Goal: Transaction & Acquisition: Book appointment/travel/reservation

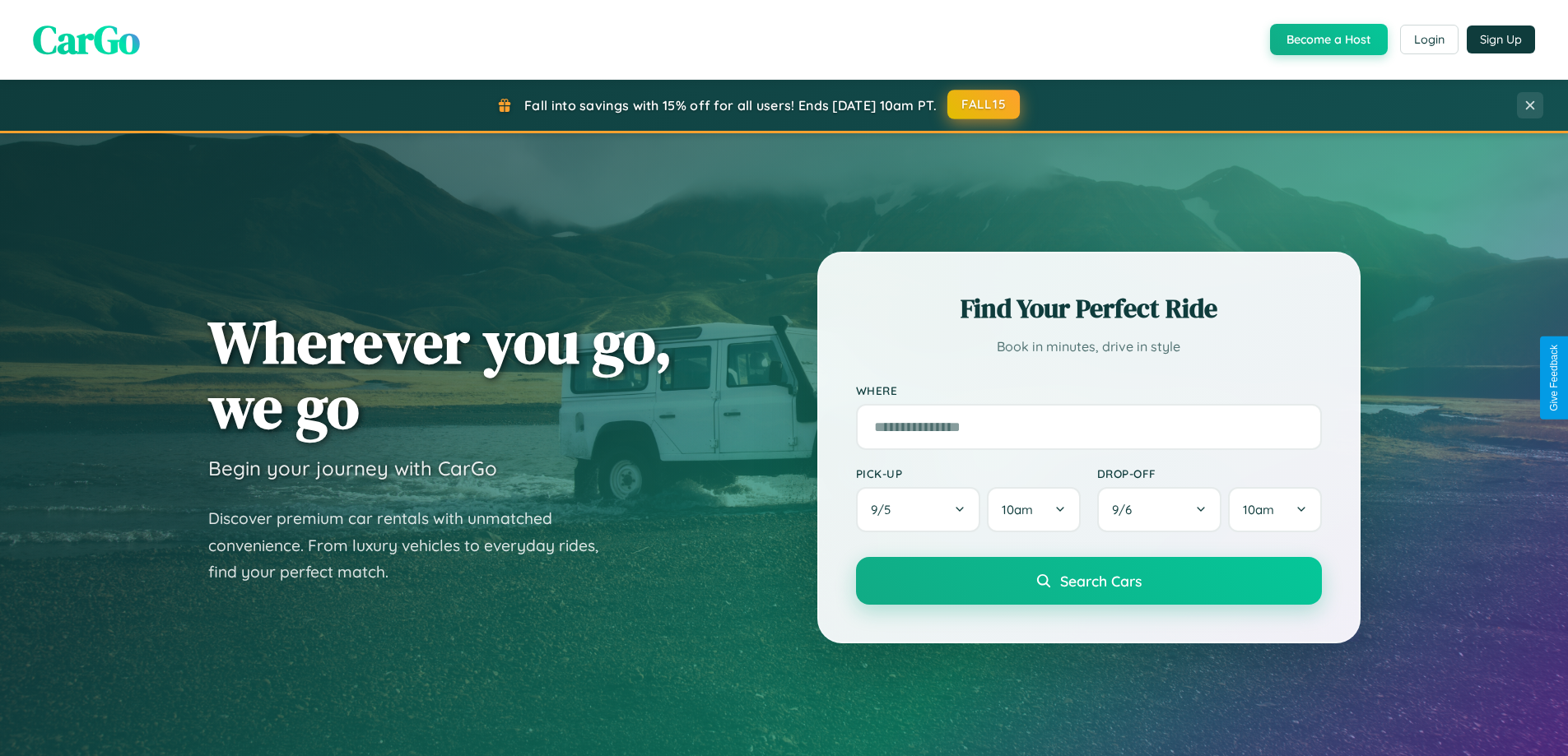
click at [985, 106] on button "FALL15" at bounding box center [983, 105] width 73 height 30
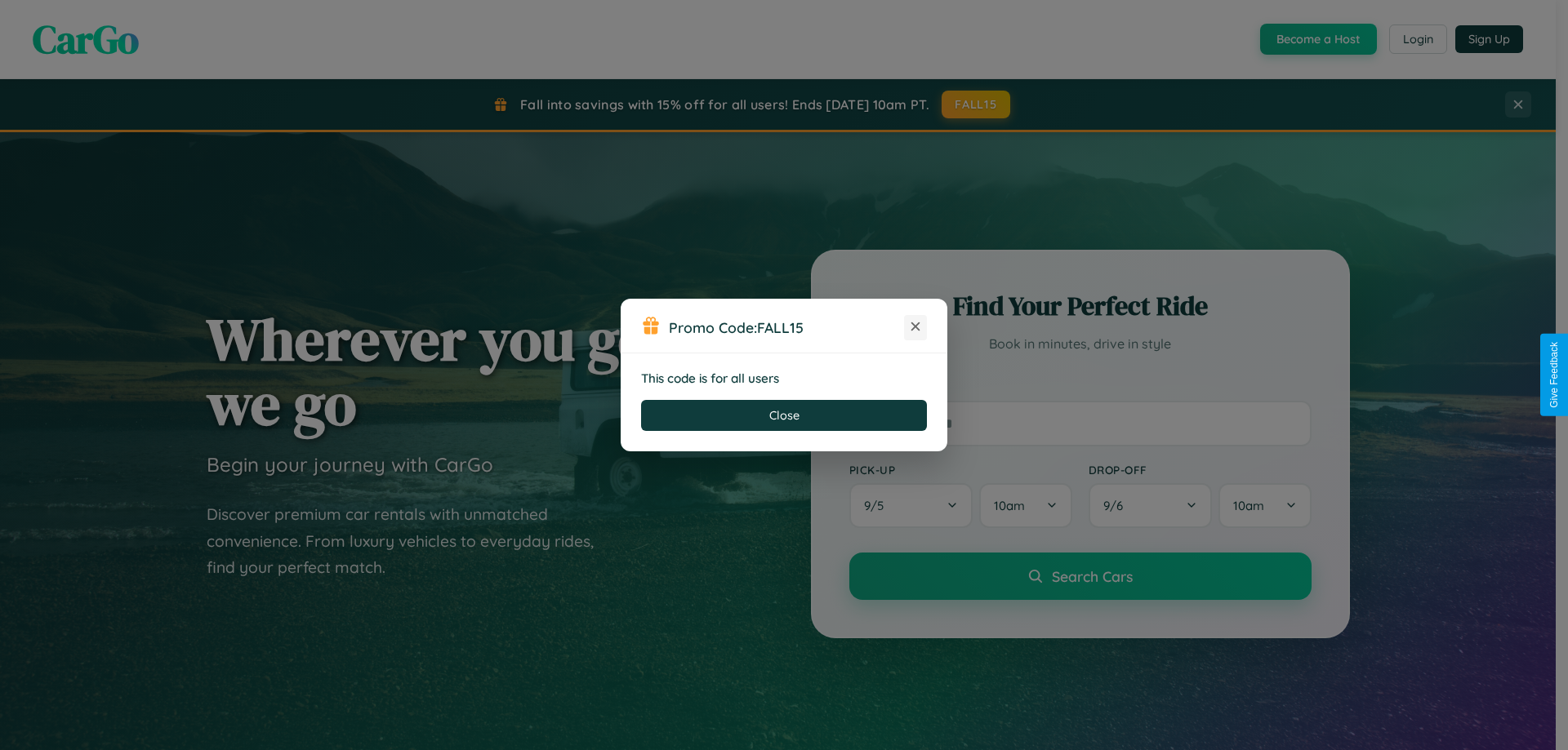
click at [915, 328] on icon at bounding box center [915, 326] width 16 height 16
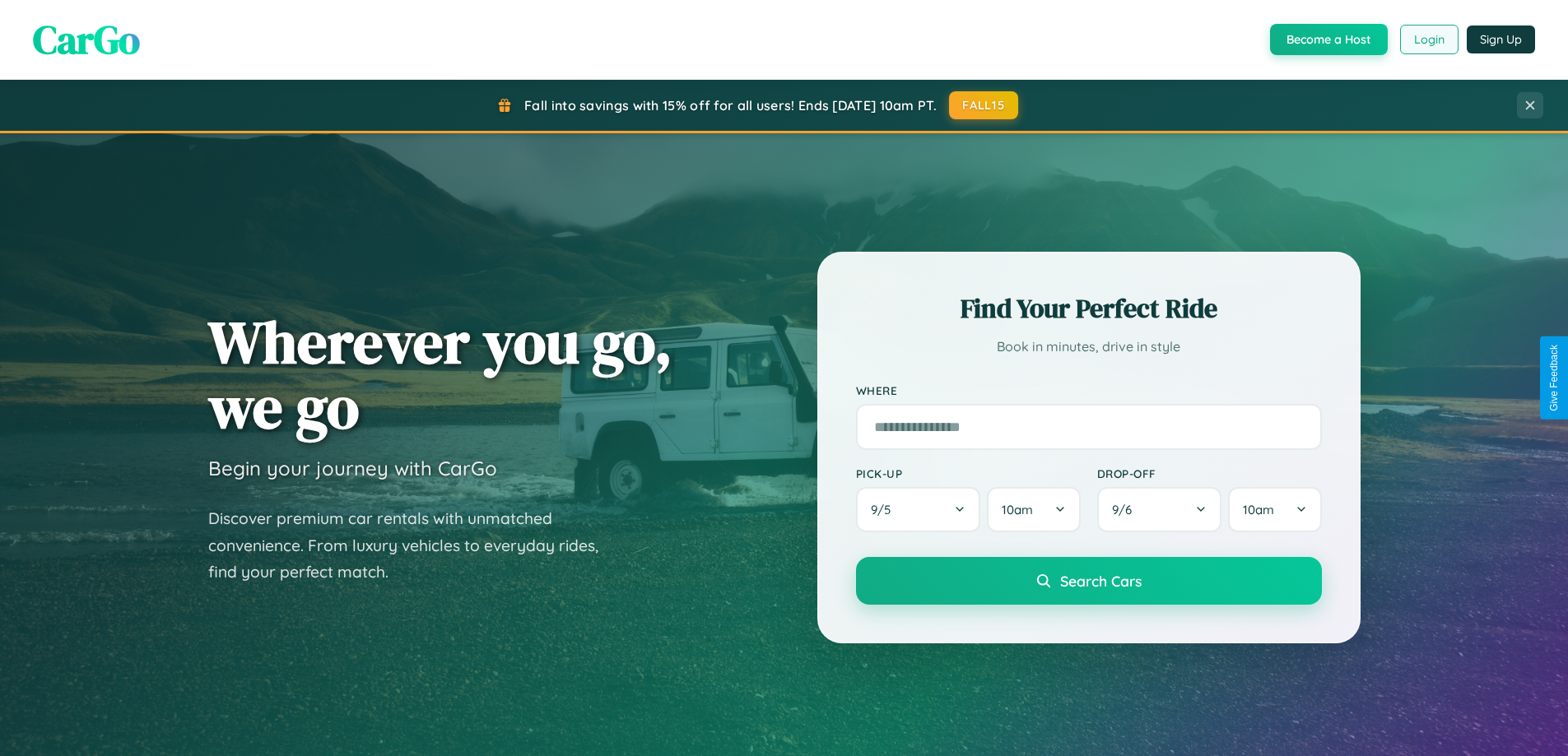
click at [1427, 40] on button "Login" at bounding box center [1429, 39] width 58 height 30
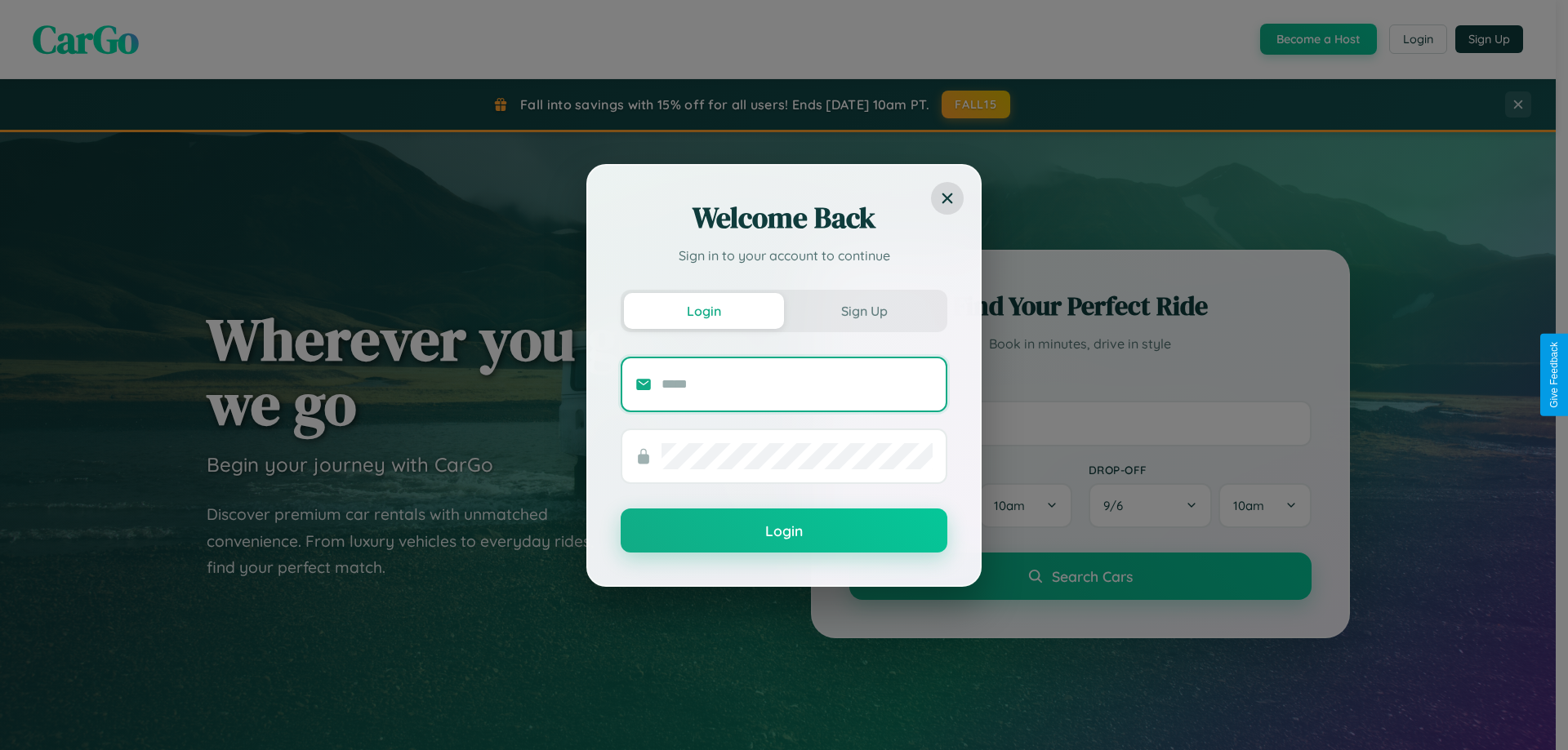
click at [797, 384] on input "text" at bounding box center [797, 384] width 271 height 26
type input "**********"
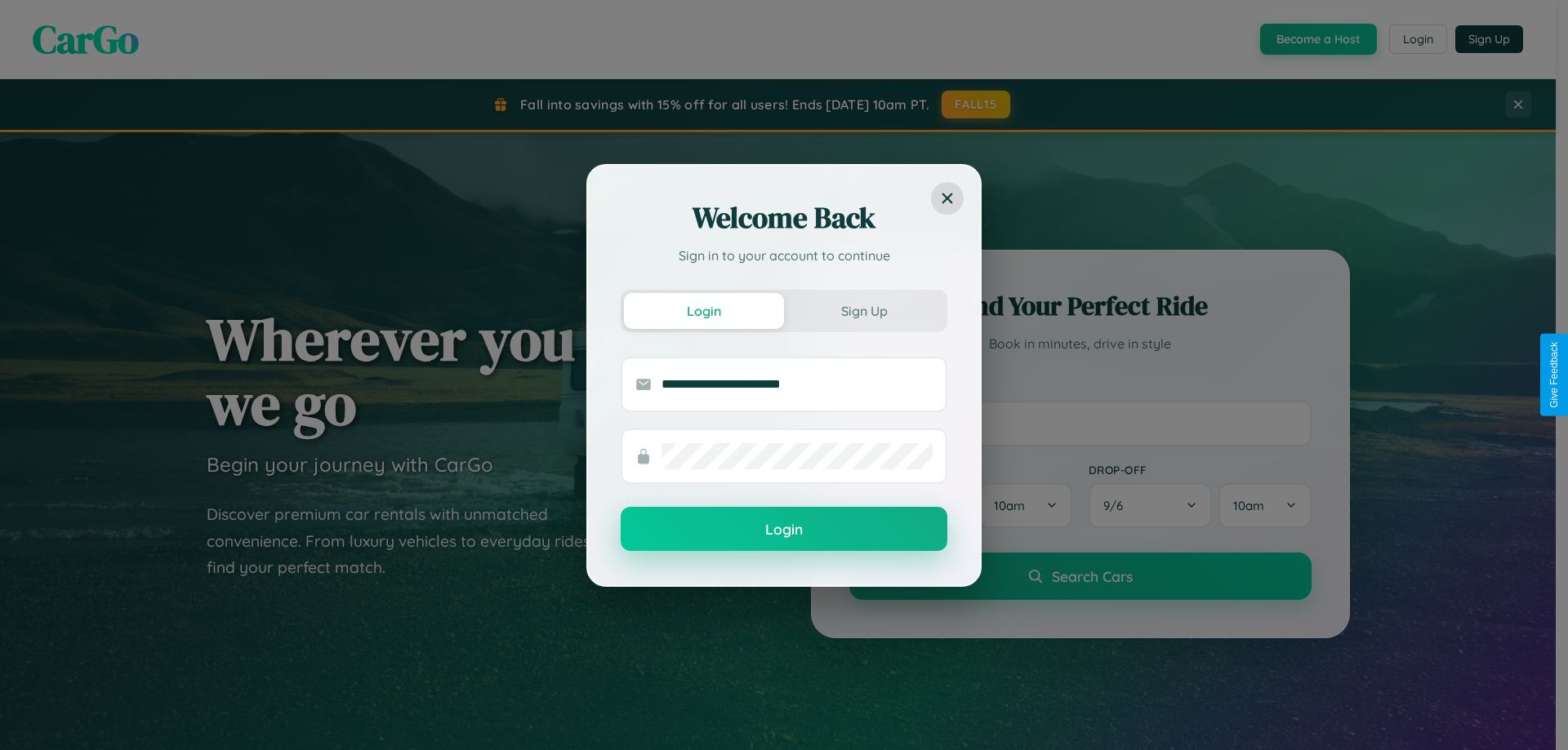
click at [784, 530] on button "Login" at bounding box center [784, 529] width 327 height 44
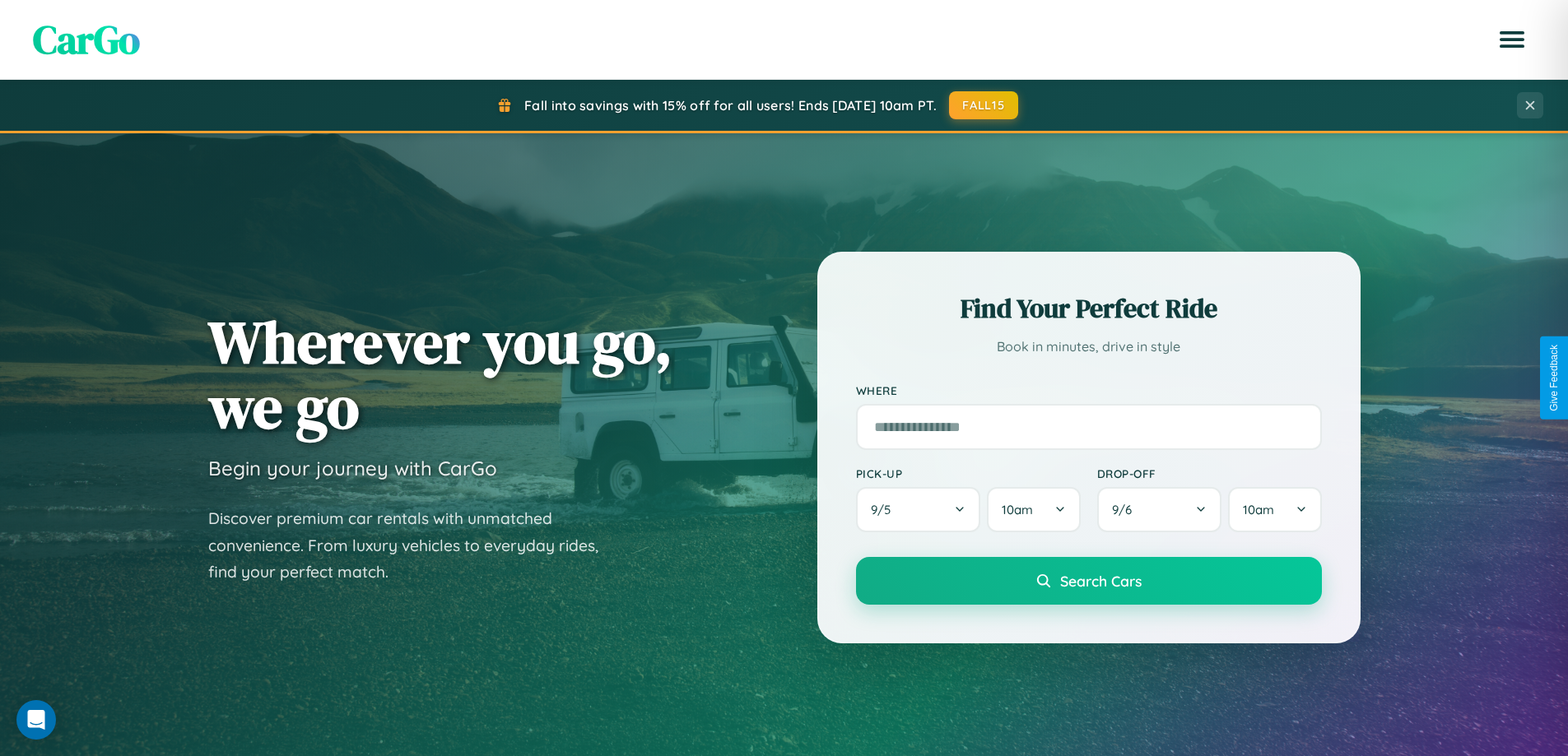
scroll to position [48, 0]
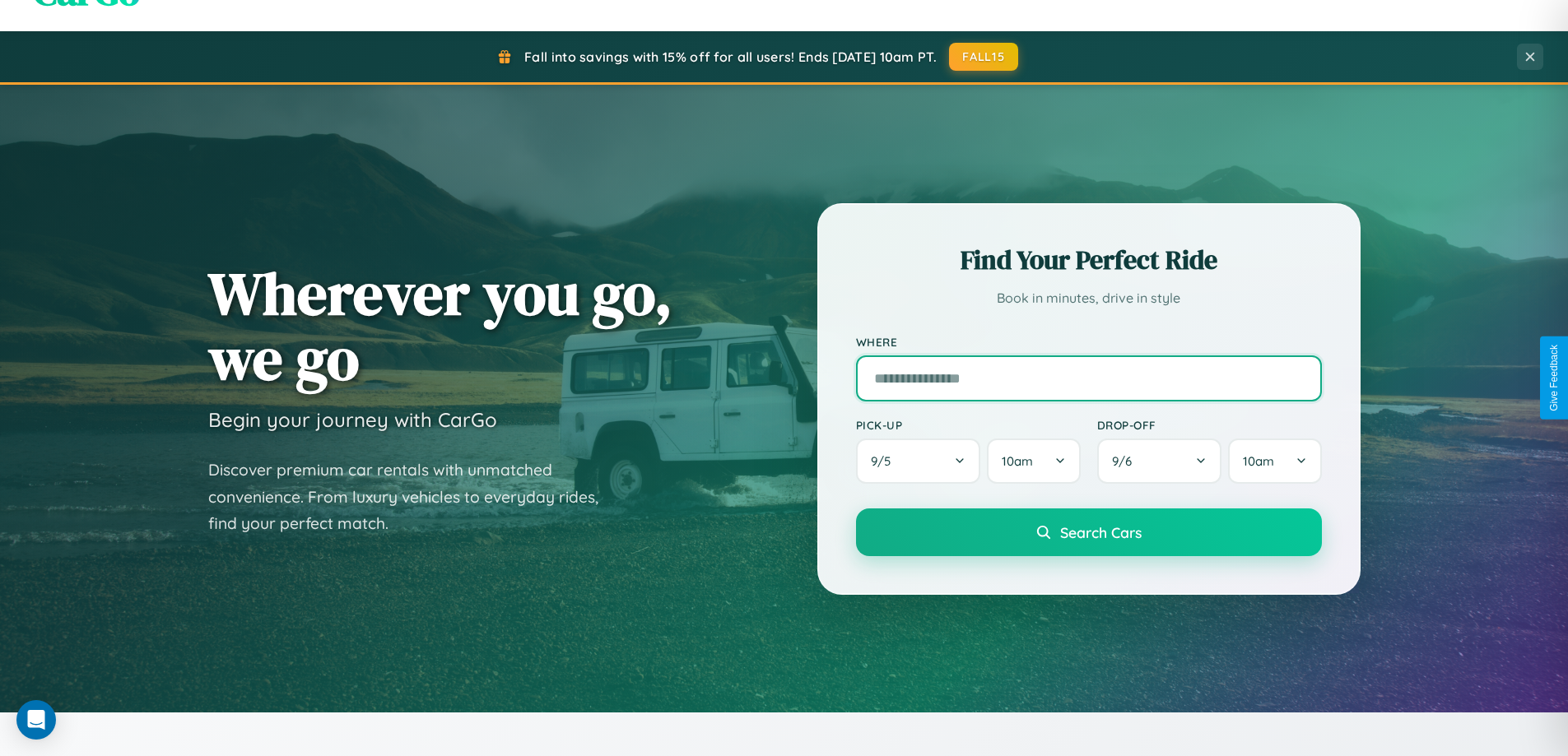
click at [1088, 378] on input "text" at bounding box center [1088, 379] width 466 height 47
type input "**********"
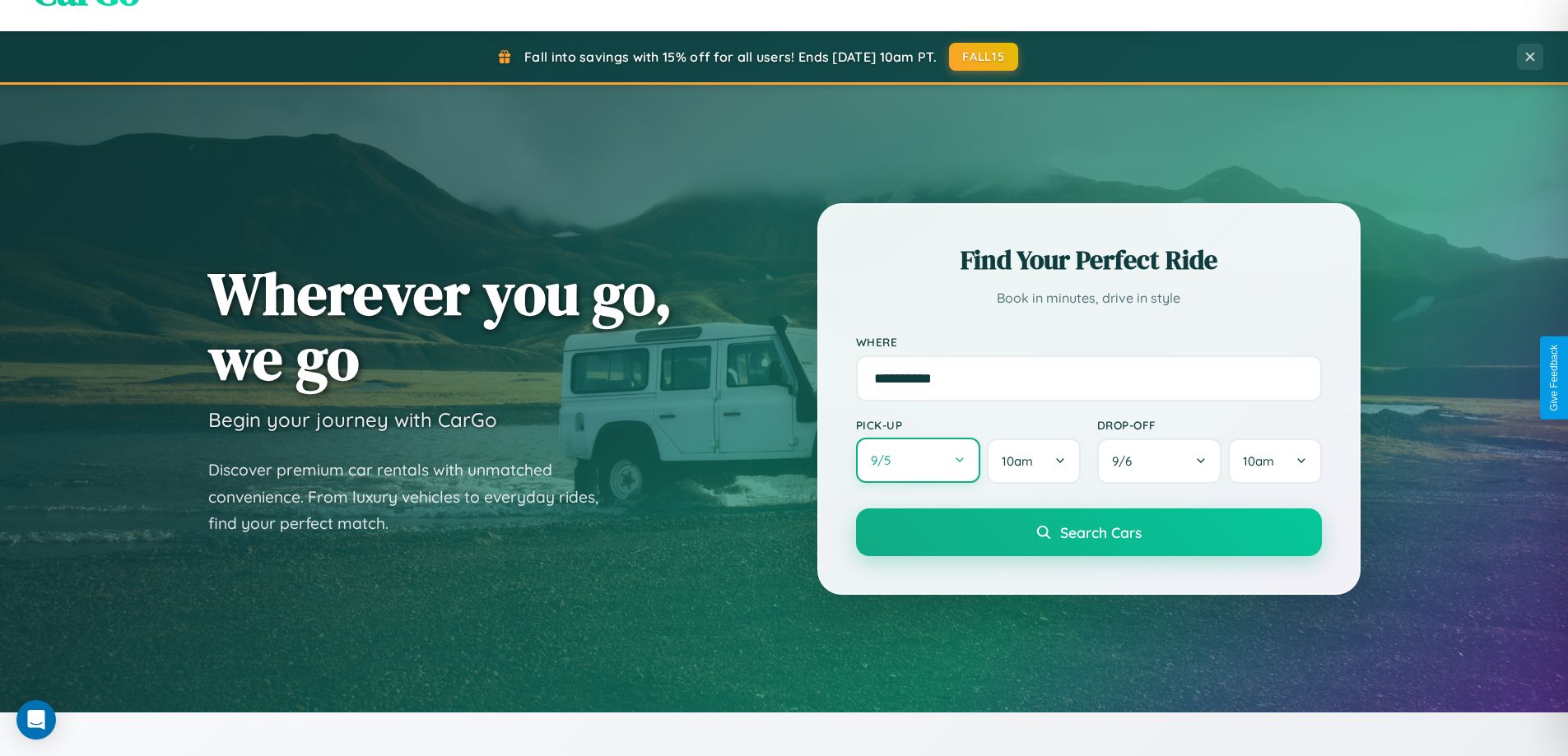
click at [918, 461] on button "9 / 5" at bounding box center [918, 460] width 125 height 46
select select "*"
select select "****"
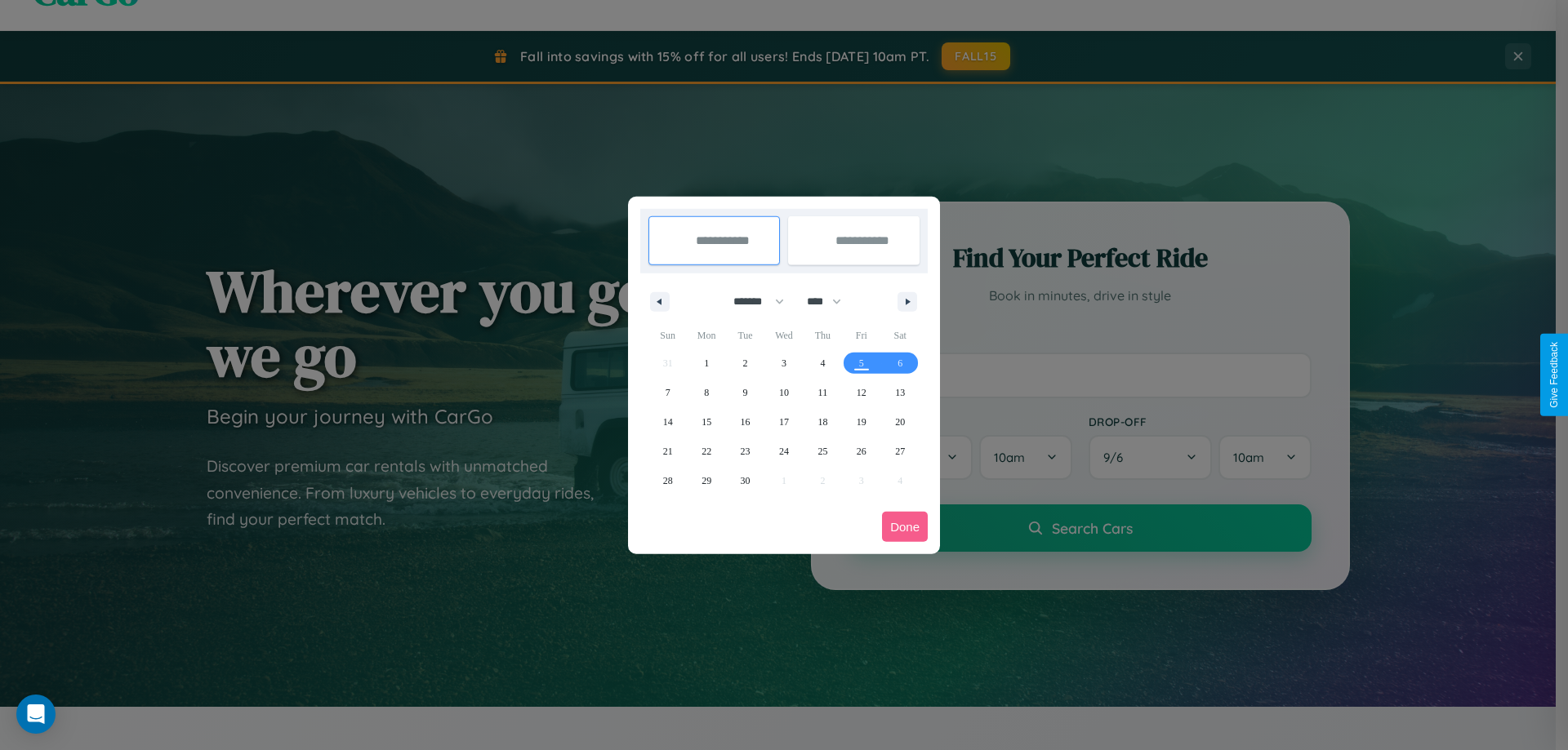
drag, startPoint x: 751, startPoint y: 301, endPoint x: 784, endPoint y: 328, distance: 42.6
click at [751, 301] on select "******* ******** ***** ***** *** **** **** ****** ********* ******* ******** **…" at bounding box center [756, 302] width 69 height 27
select select "*"
click at [745, 392] on span "7" at bounding box center [745, 392] width 5 height 30
type input "**********"
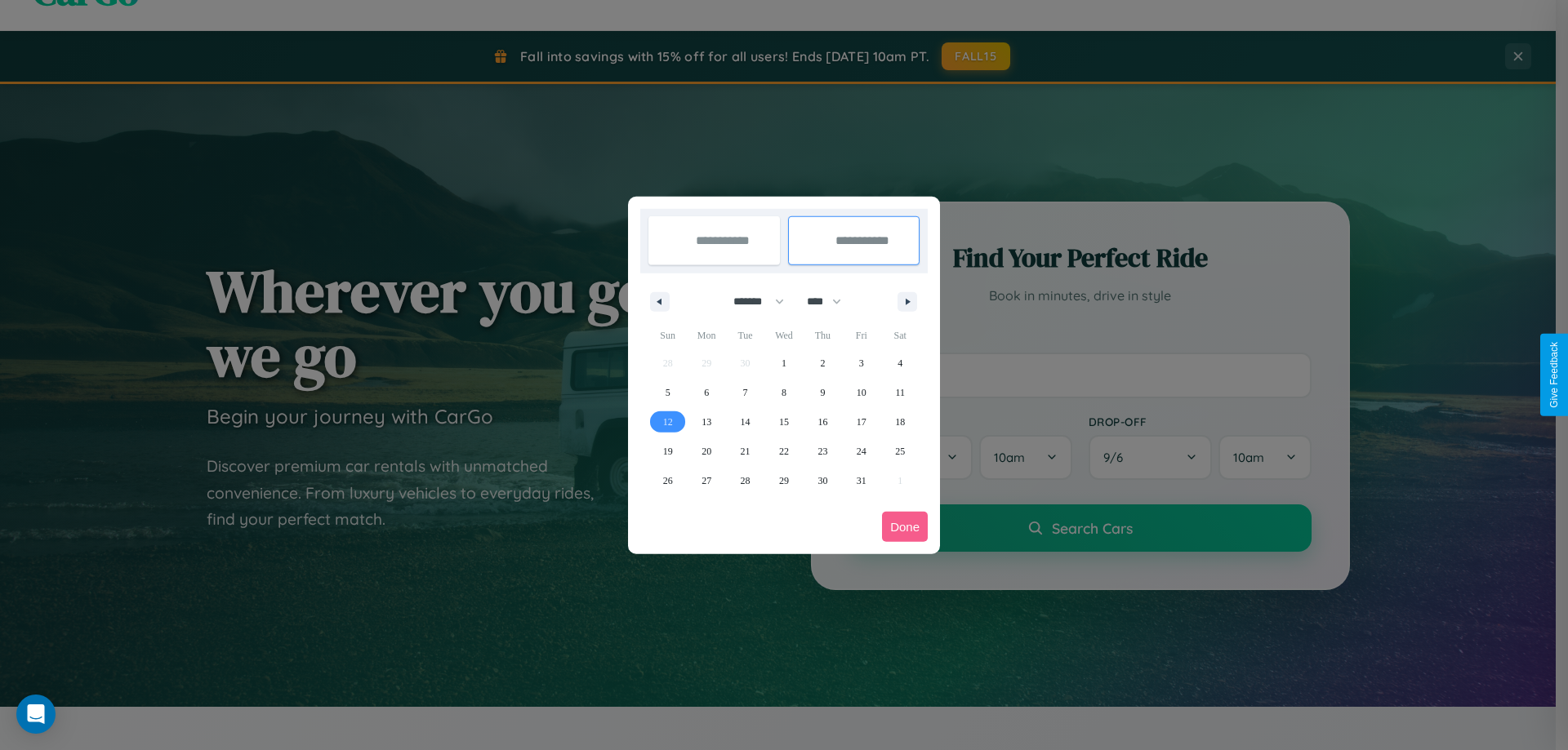
click at [667, 421] on span "12" at bounding box center [668, 422] width 10 height 30
type input "**********"
click at [905, 527] on button "Done" at bounding box center [905, 526] width 46 height 30
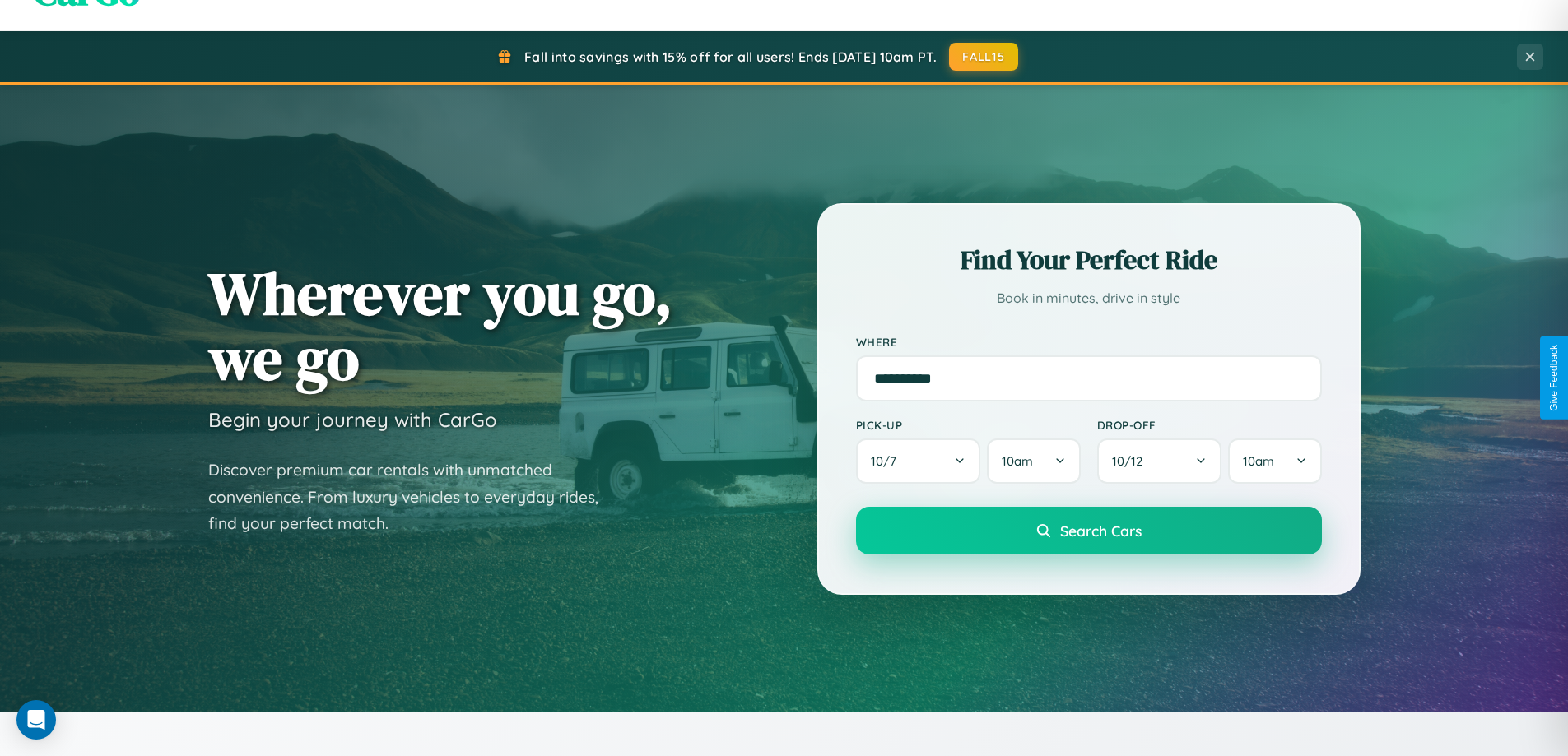
click at [1088, 531] on span "Search Cars" at bounding box center [1101, 530] width 81 height 18
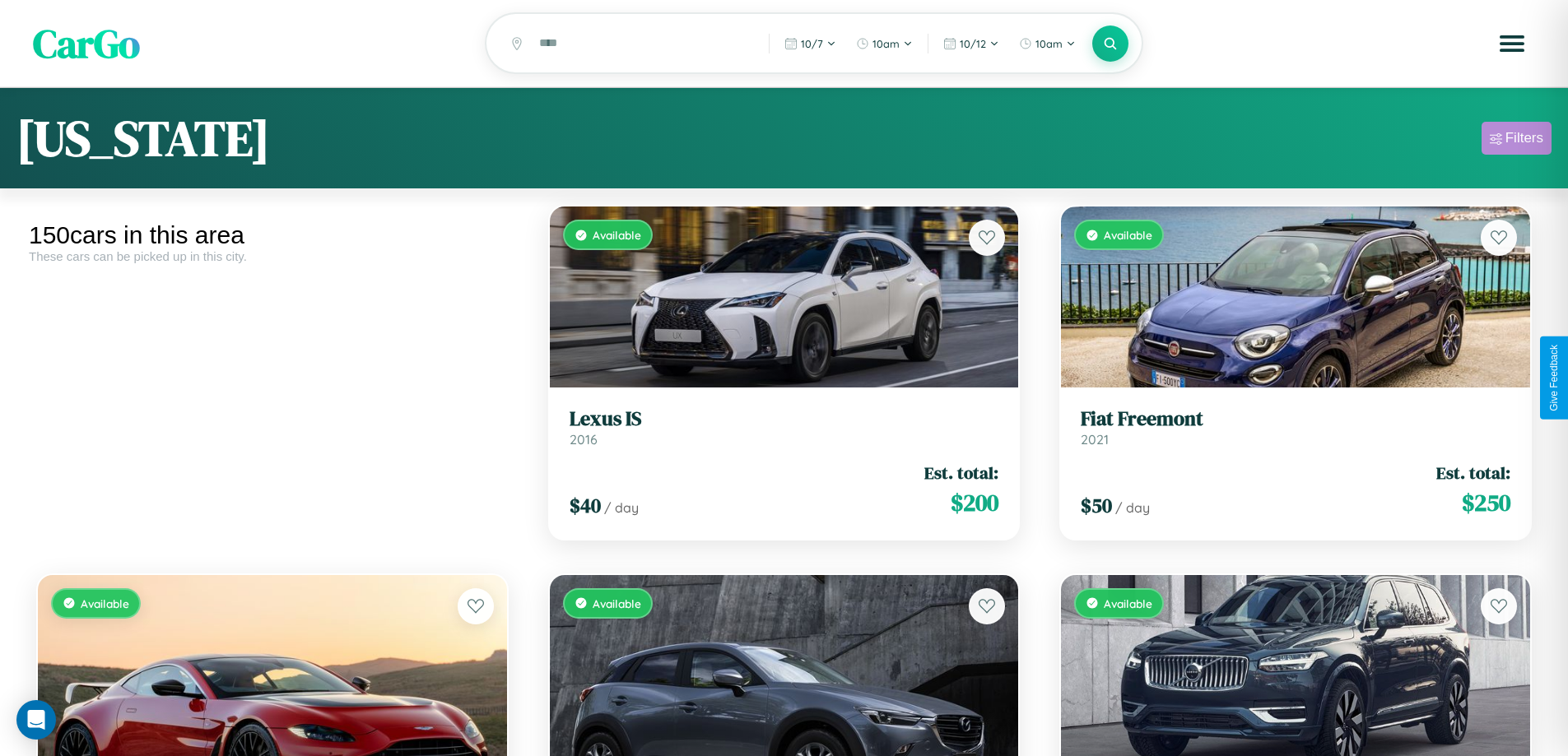
click at [1516, 141] on div "Filters" at bounding box center [1523, 138] width 38 height 16
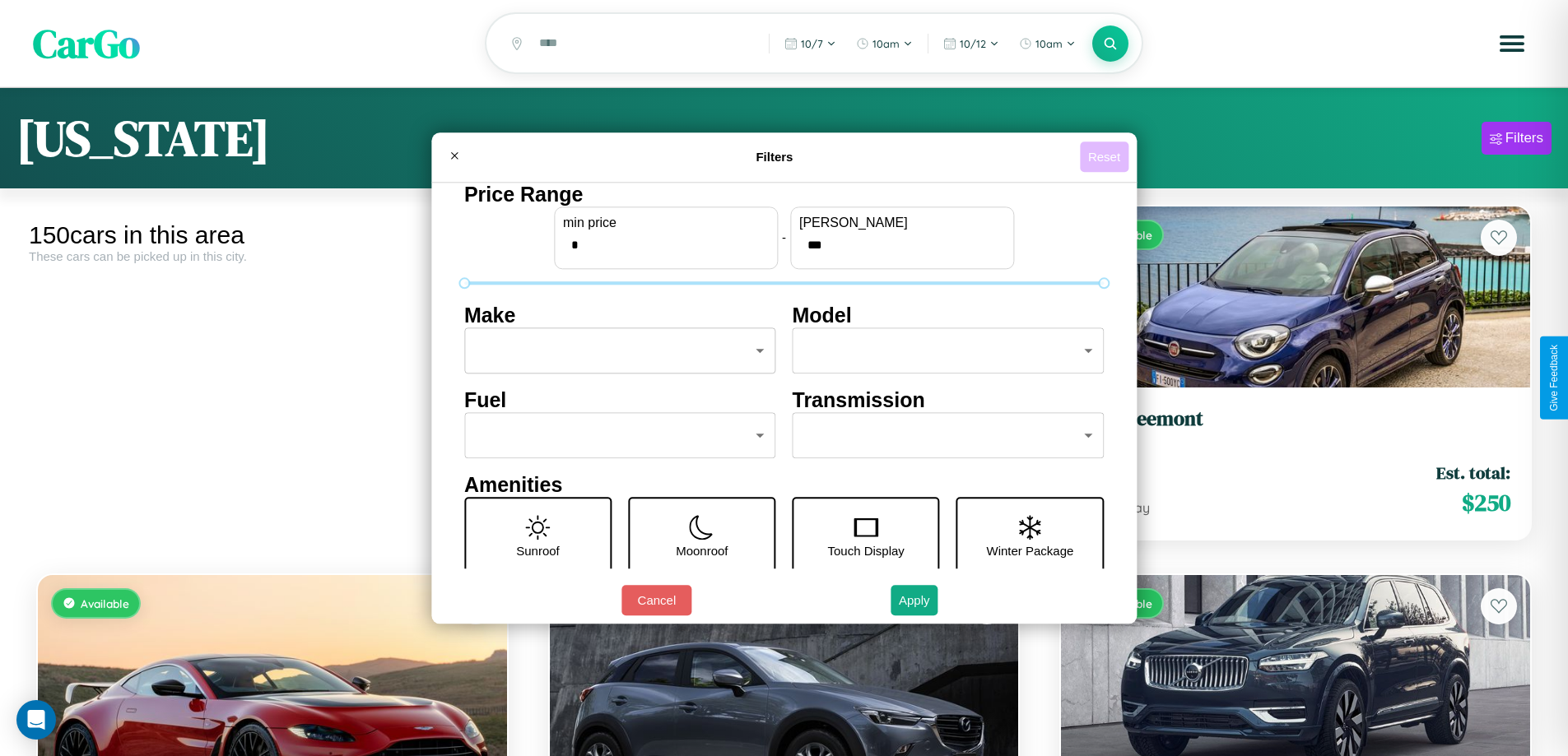
click at [1106, 156] on button "Reset" at bounding box center [1104, 156] width 48 height 30
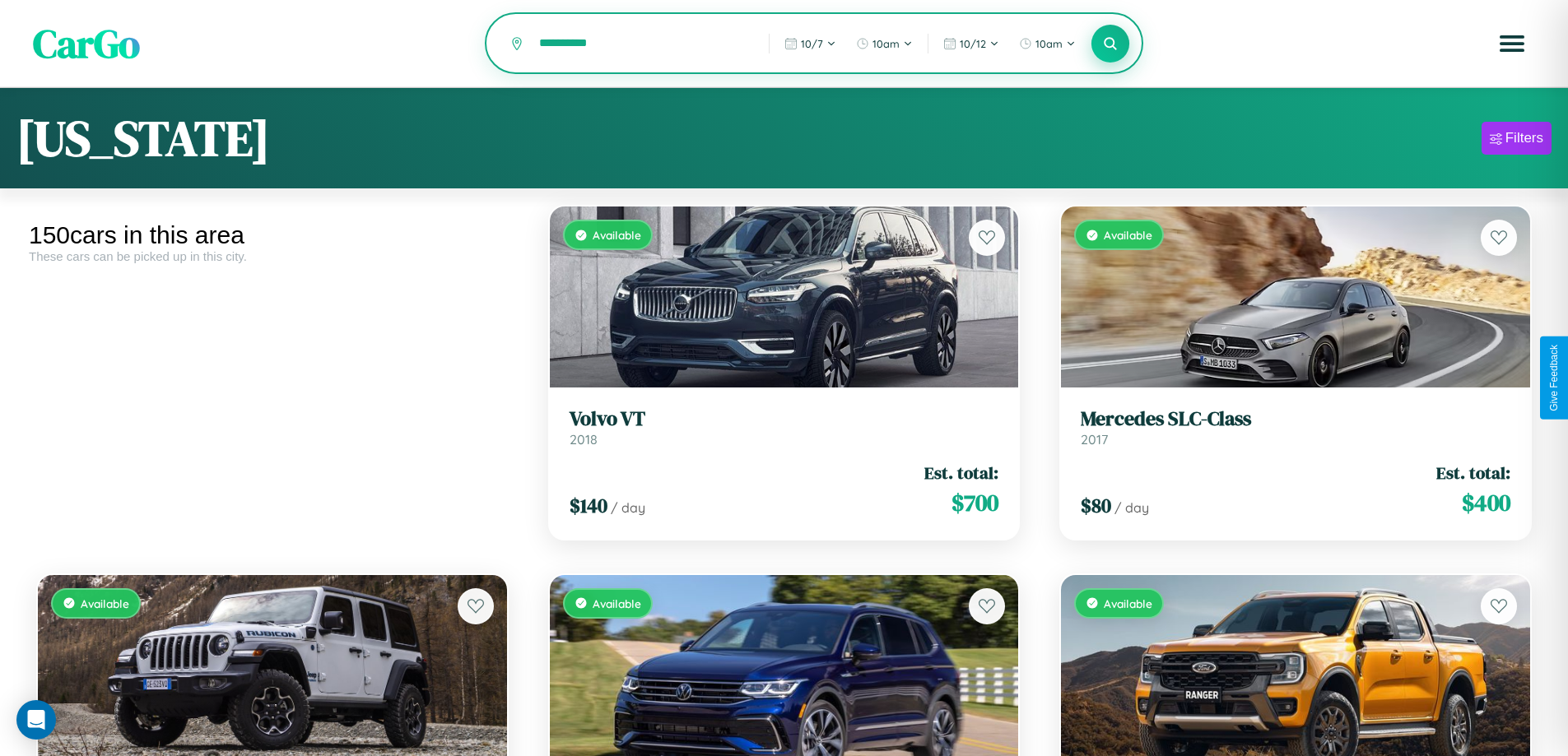
type input "**********"
click at [1111, 45] on icon at bounding box center [1111, 44] width 16 height 16
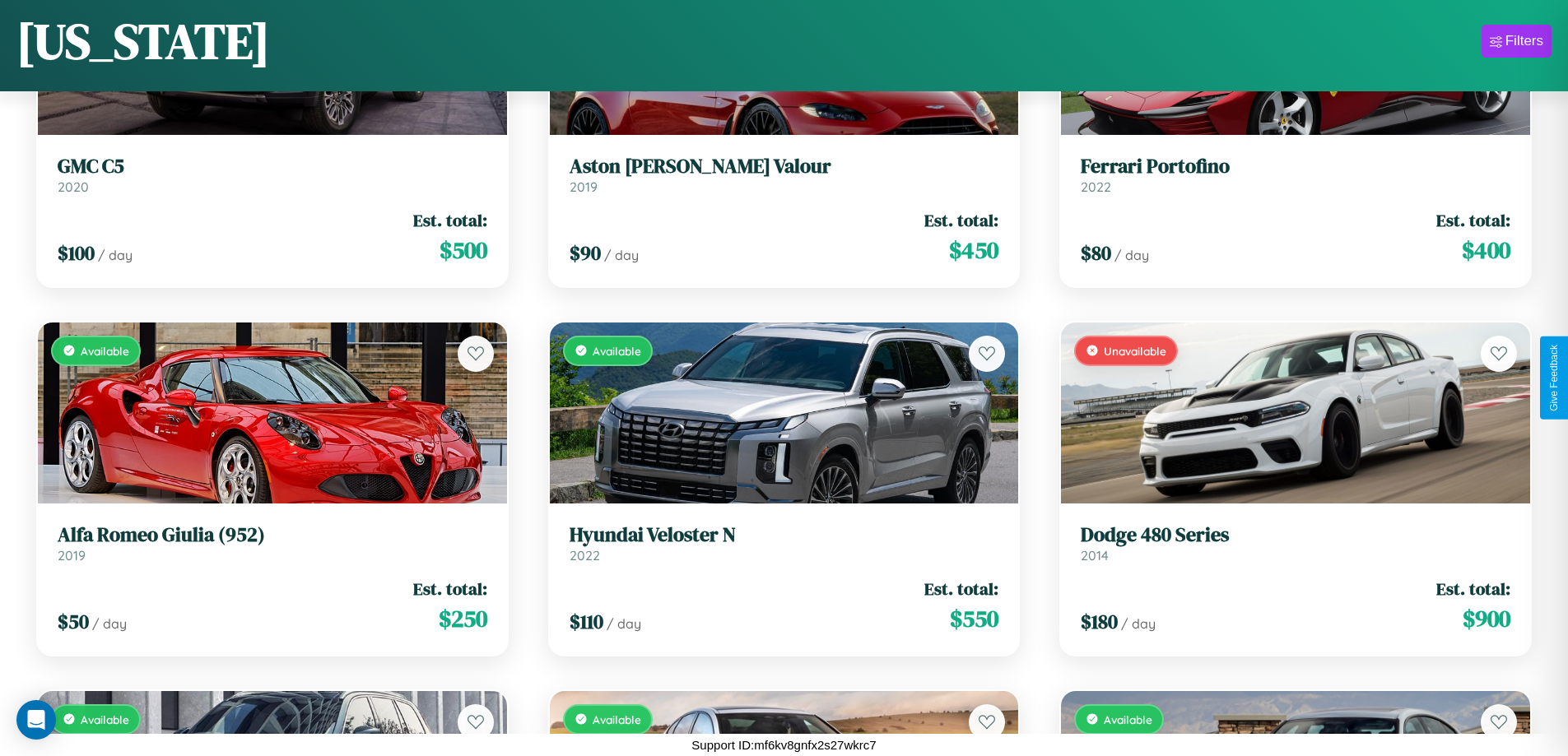
scroll to position [6128, 0]
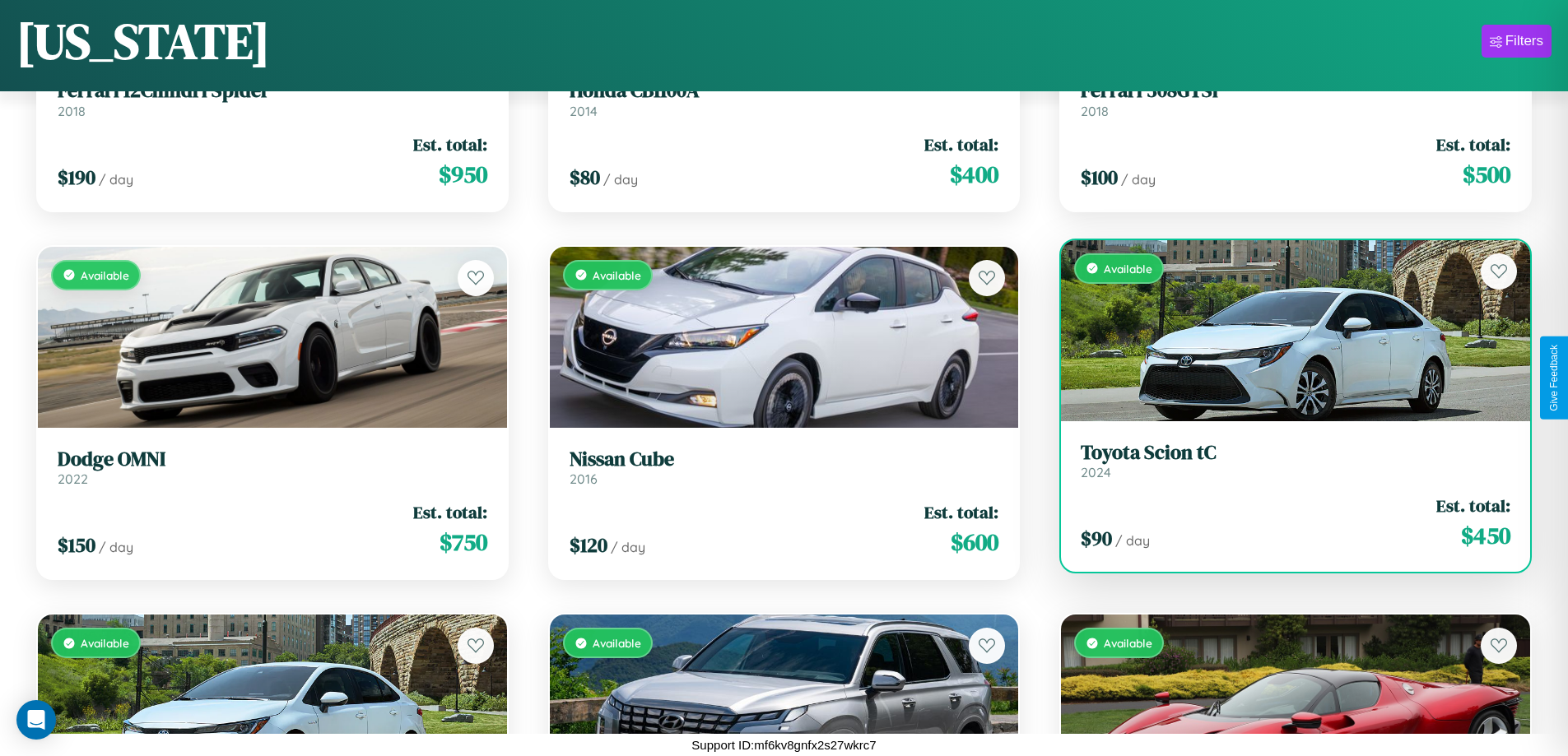
click at [1285, 461] on h3 "Toyota Scion tC" at bounding box center [1295, 453] width 429 height 24
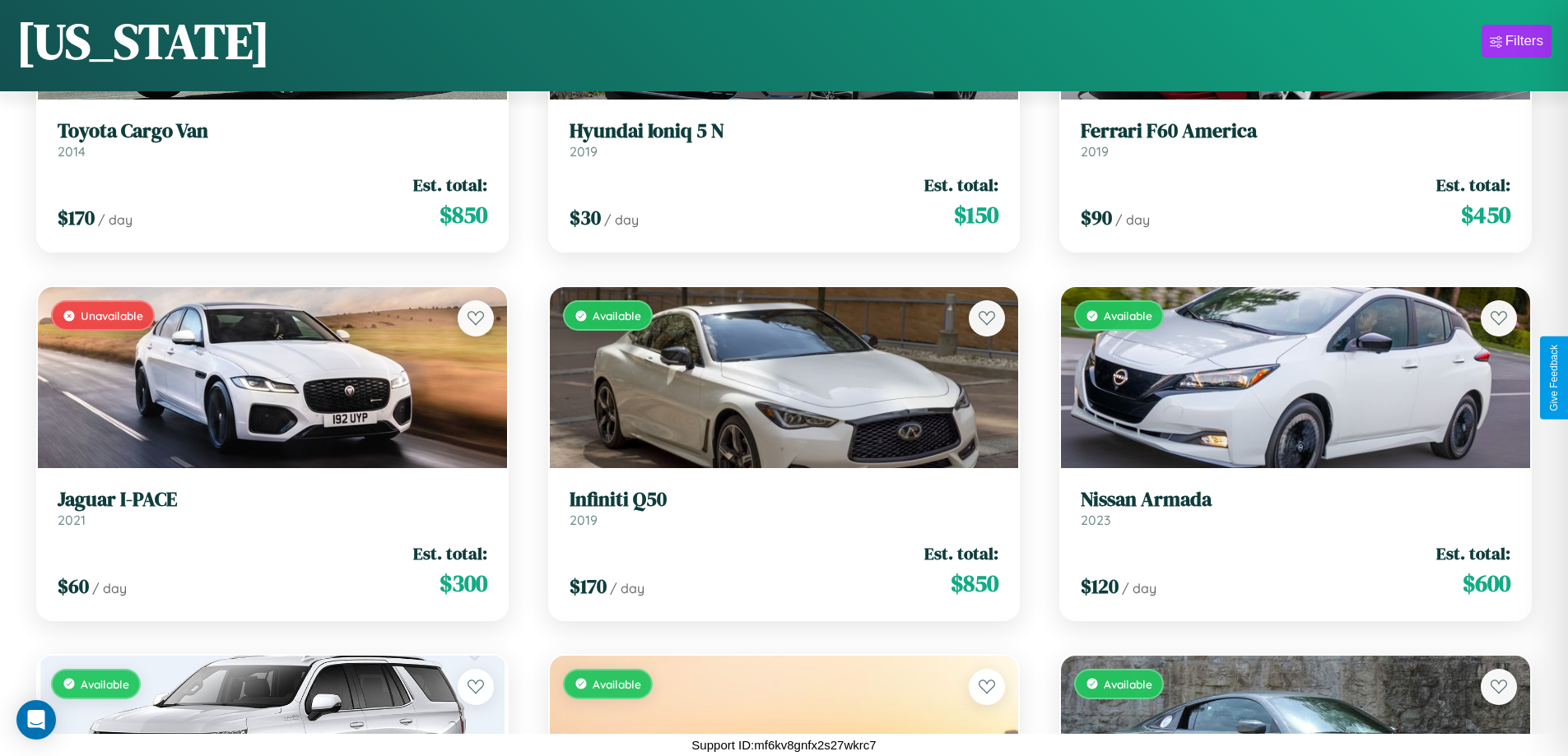
scroll to position [6866, 0]
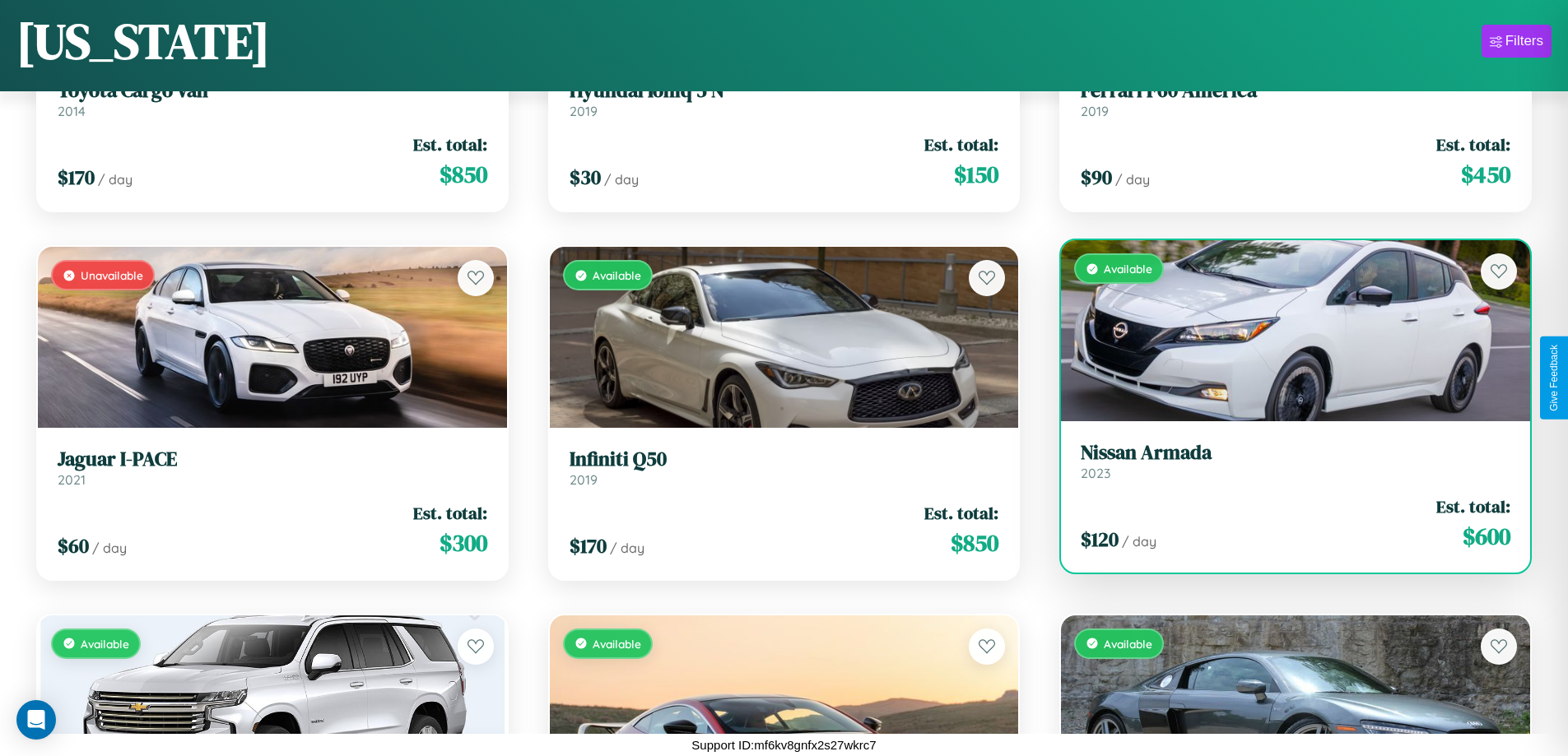
click at [1285, 331] on div "Available" at bounding box center [1296, 331] width 469 height 181
click at [1285, 331] on div "Available" at bounding box center [1296, 331] width 469 height 181
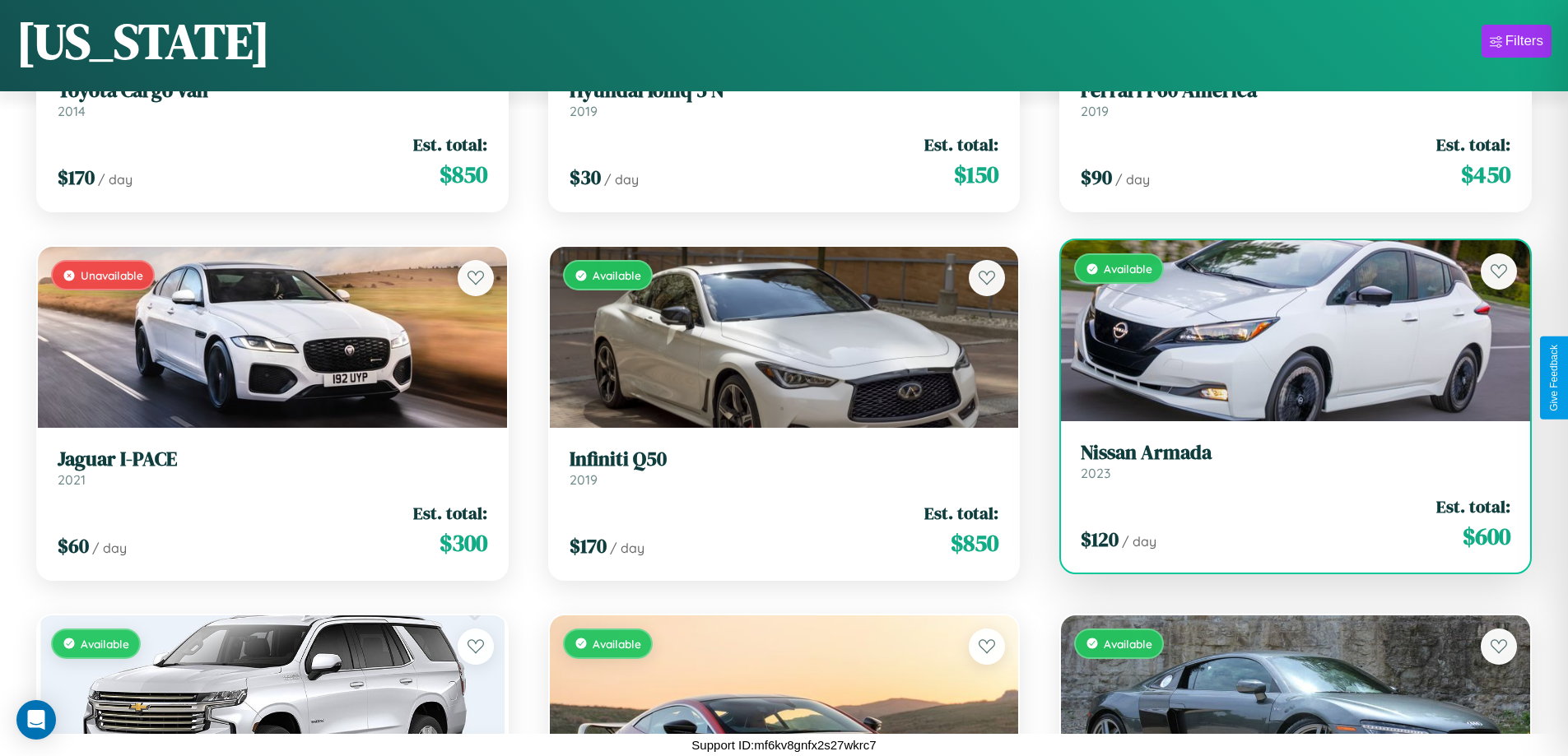
click at [1285, 331] on div "Available" at bounding box center [1296, 331] width 469 height 181
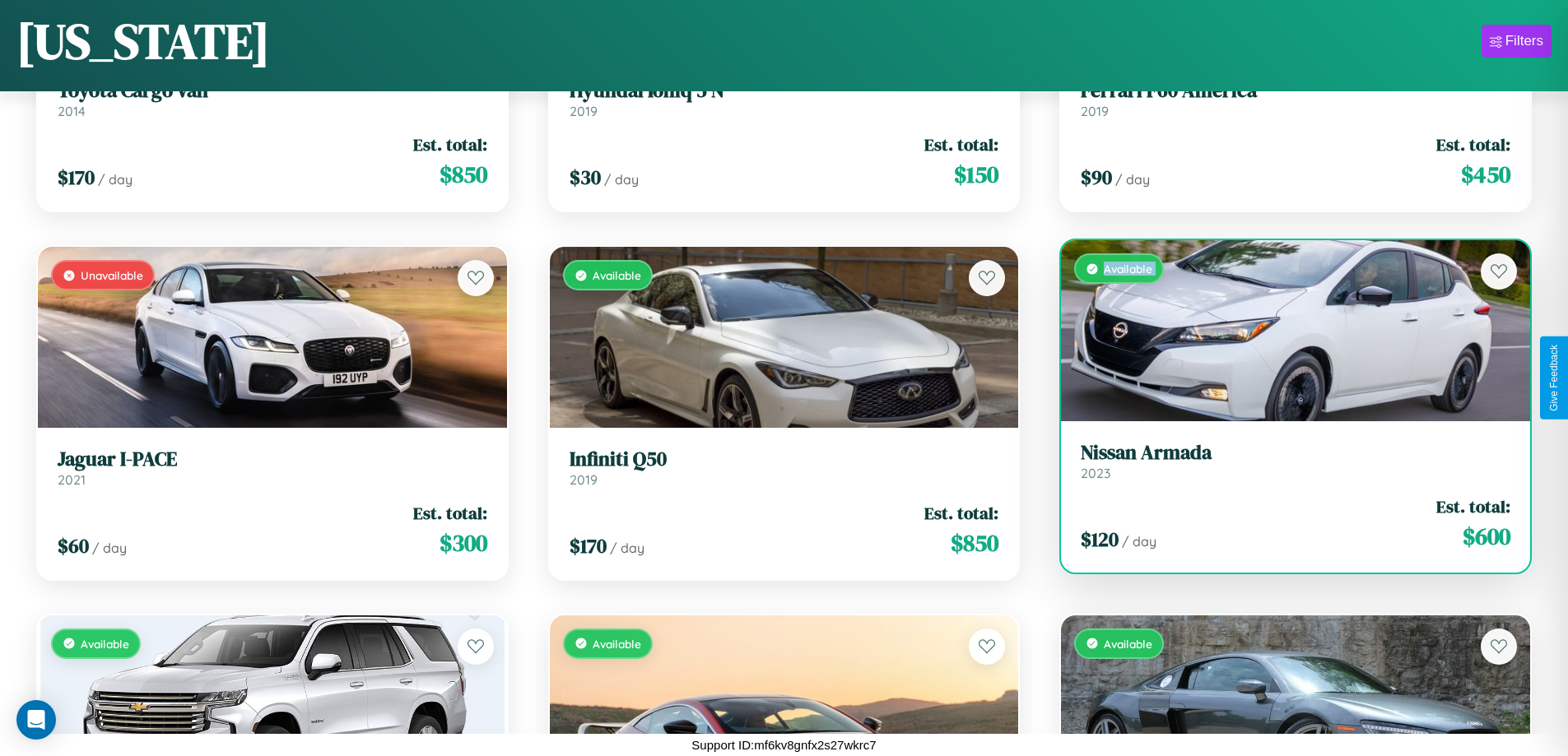
click at [1285, 331] on div "Available" at bounding box center [1296, 331] width 469 height 181
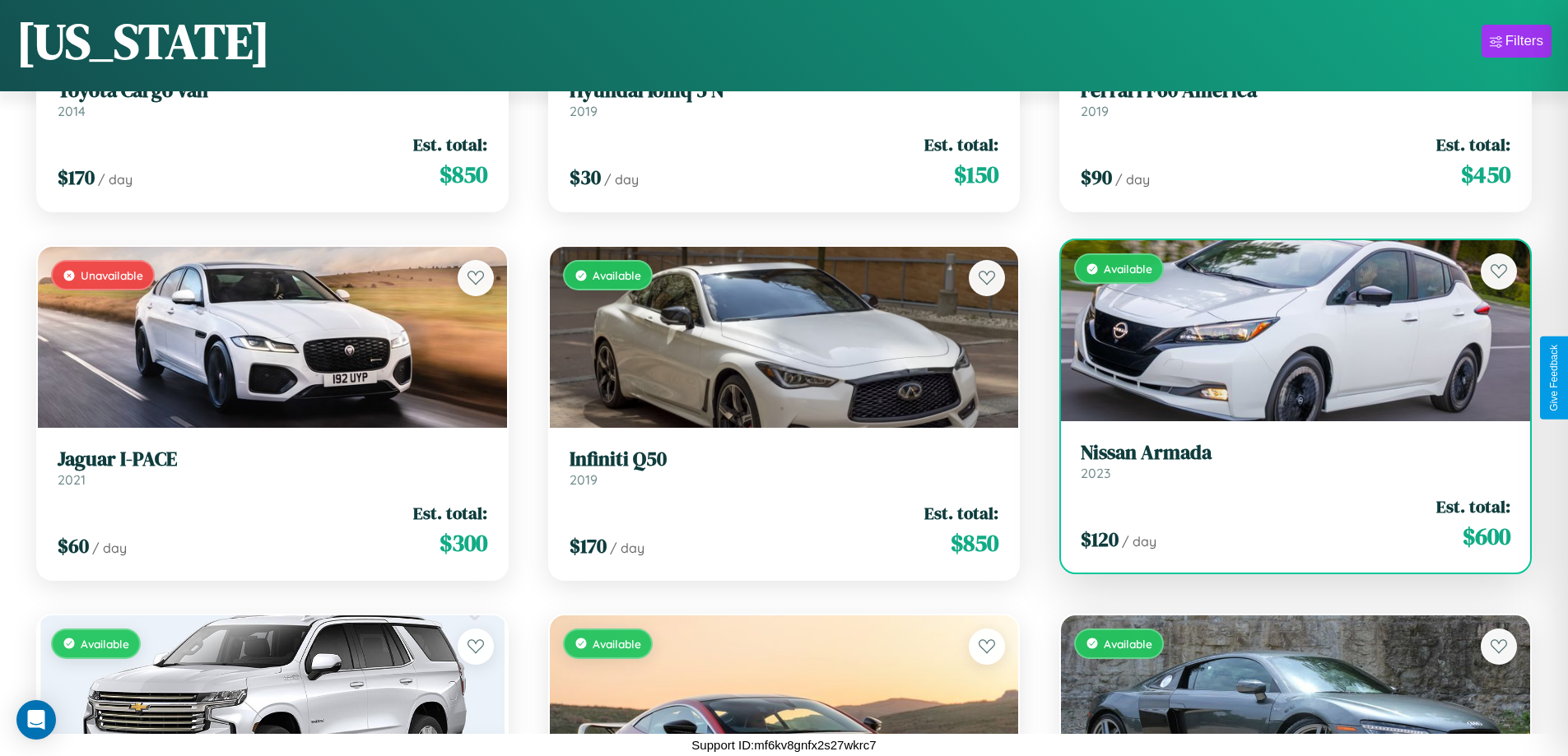
click at [1285, 331] on div "Available" at bounding box center [1296, 331] width 469 height 181
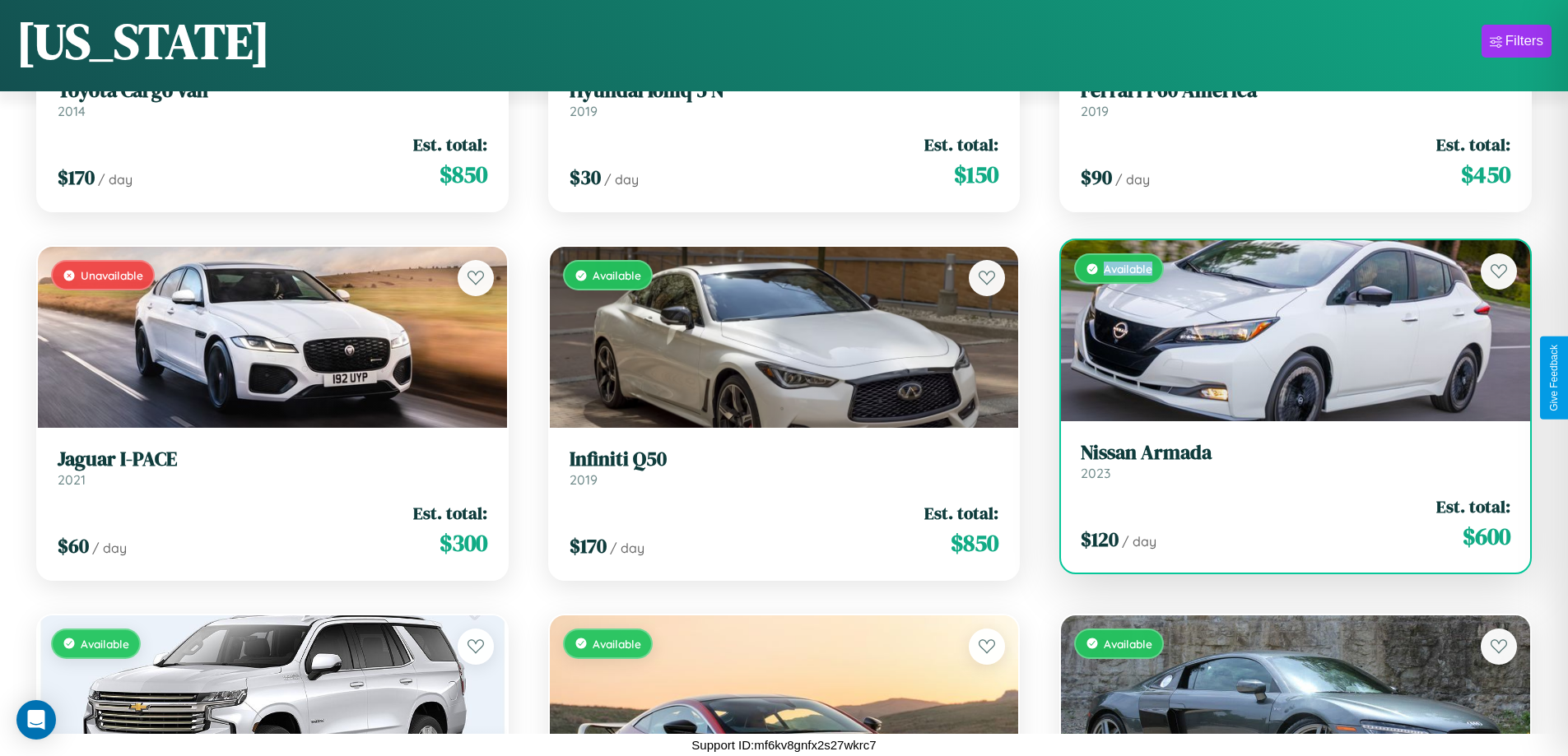
click at [1285, 331] on div "Available" at bounding box center [1296, 331] width 469 height 181
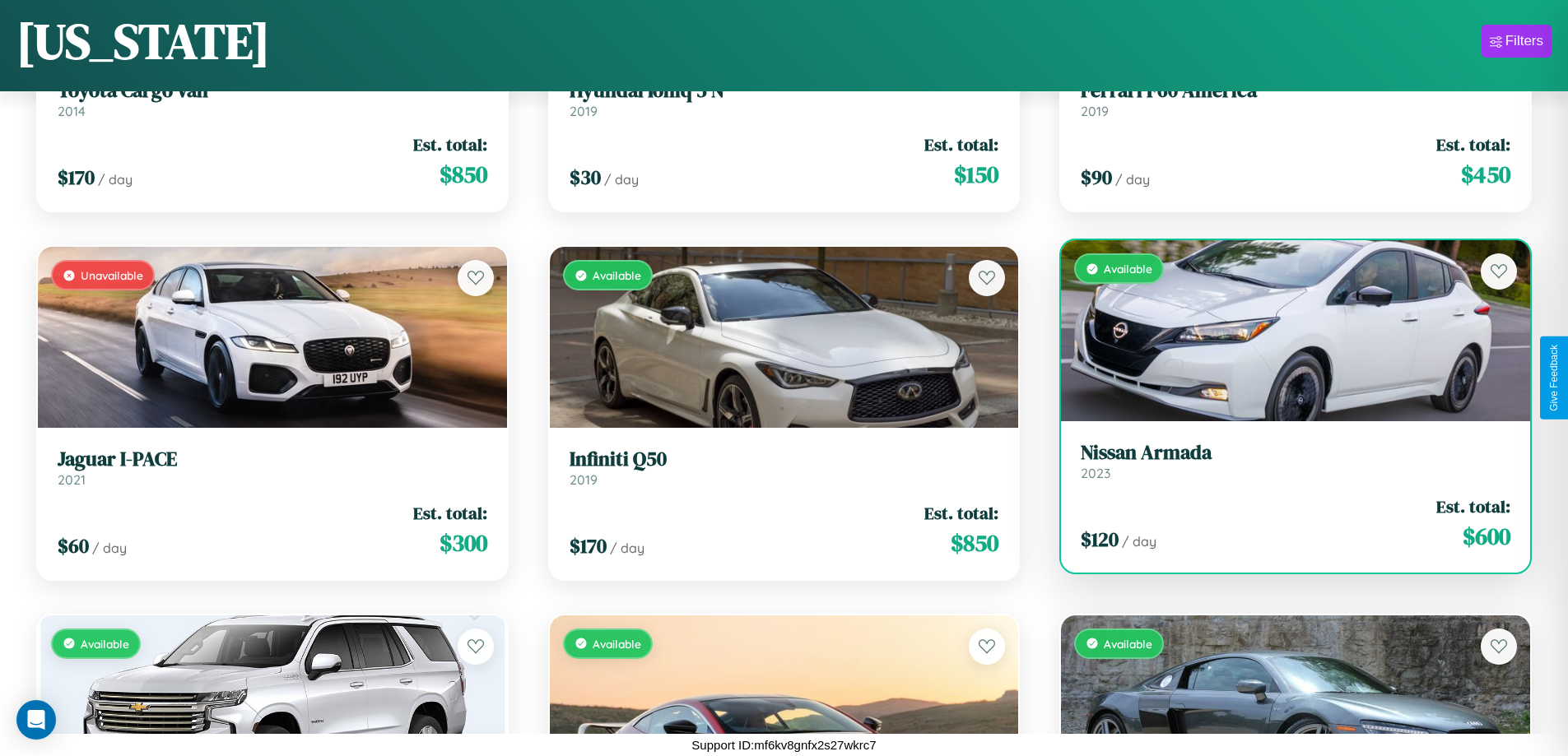
click at [1285, 461] on h3 "Nissan Armada" at bounding box center [1295, 453] width 429 height 24
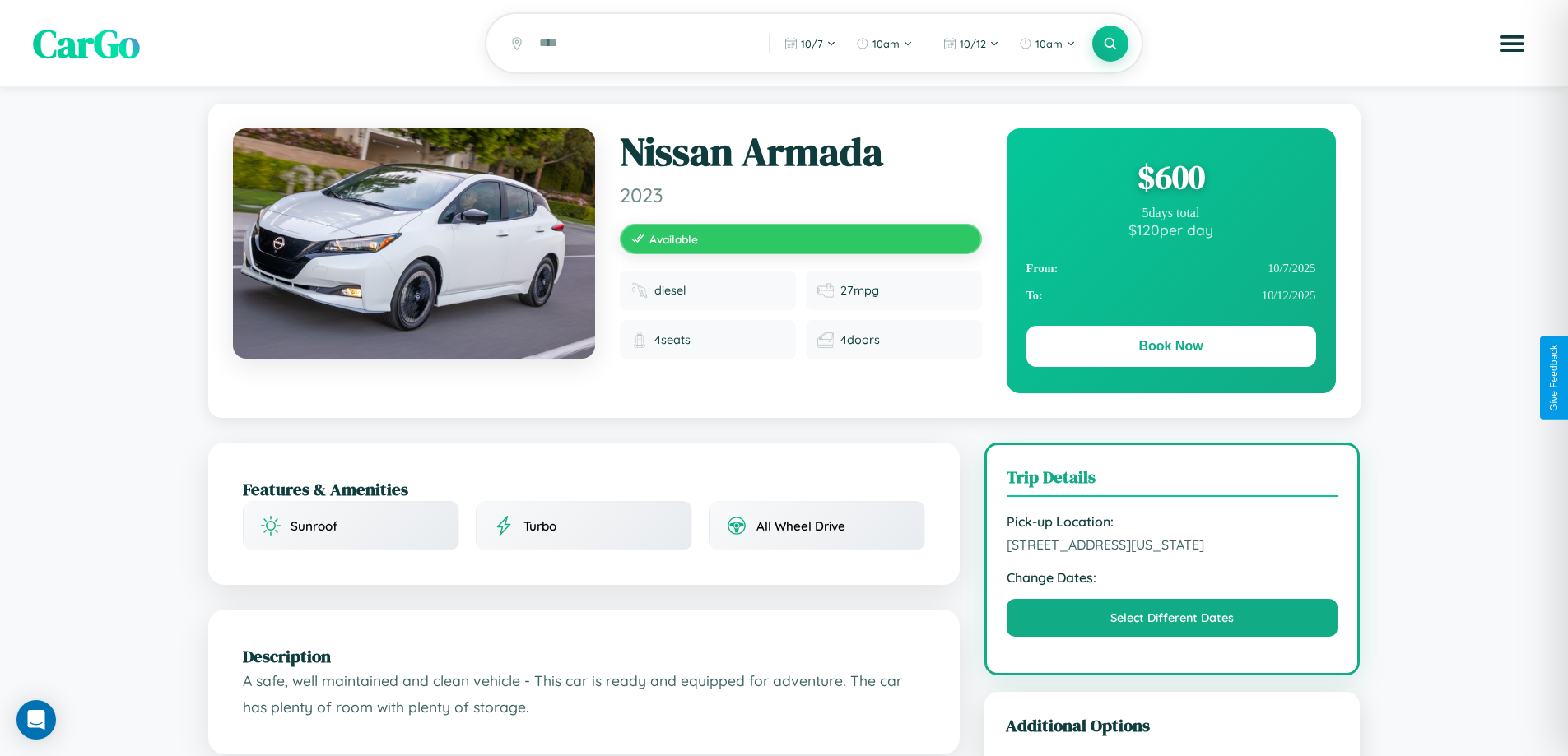
scroll to position [444, 0]
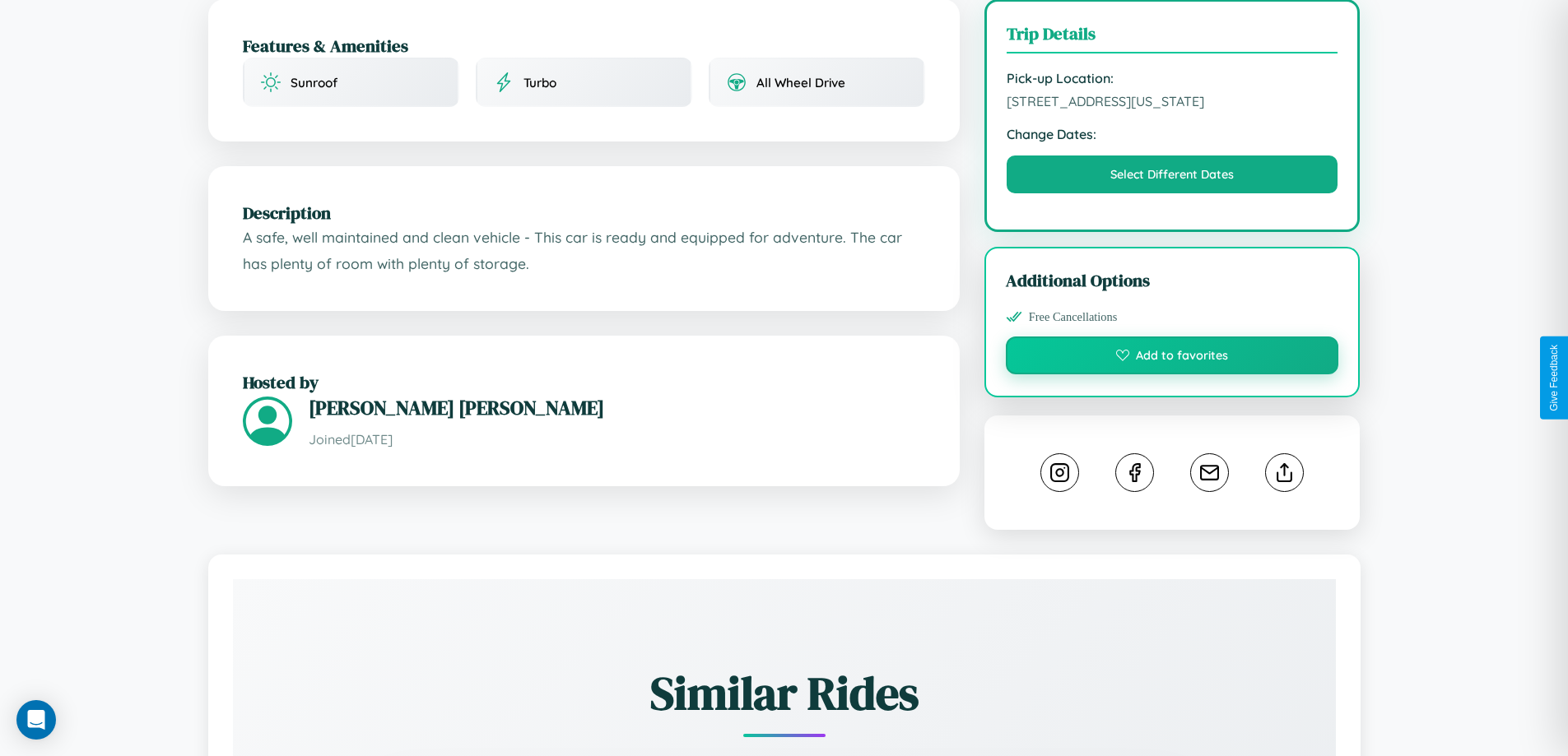
click at [1172, 374] on button "Add to favorites" at bounding box center [1173, 355] width 333 height 38
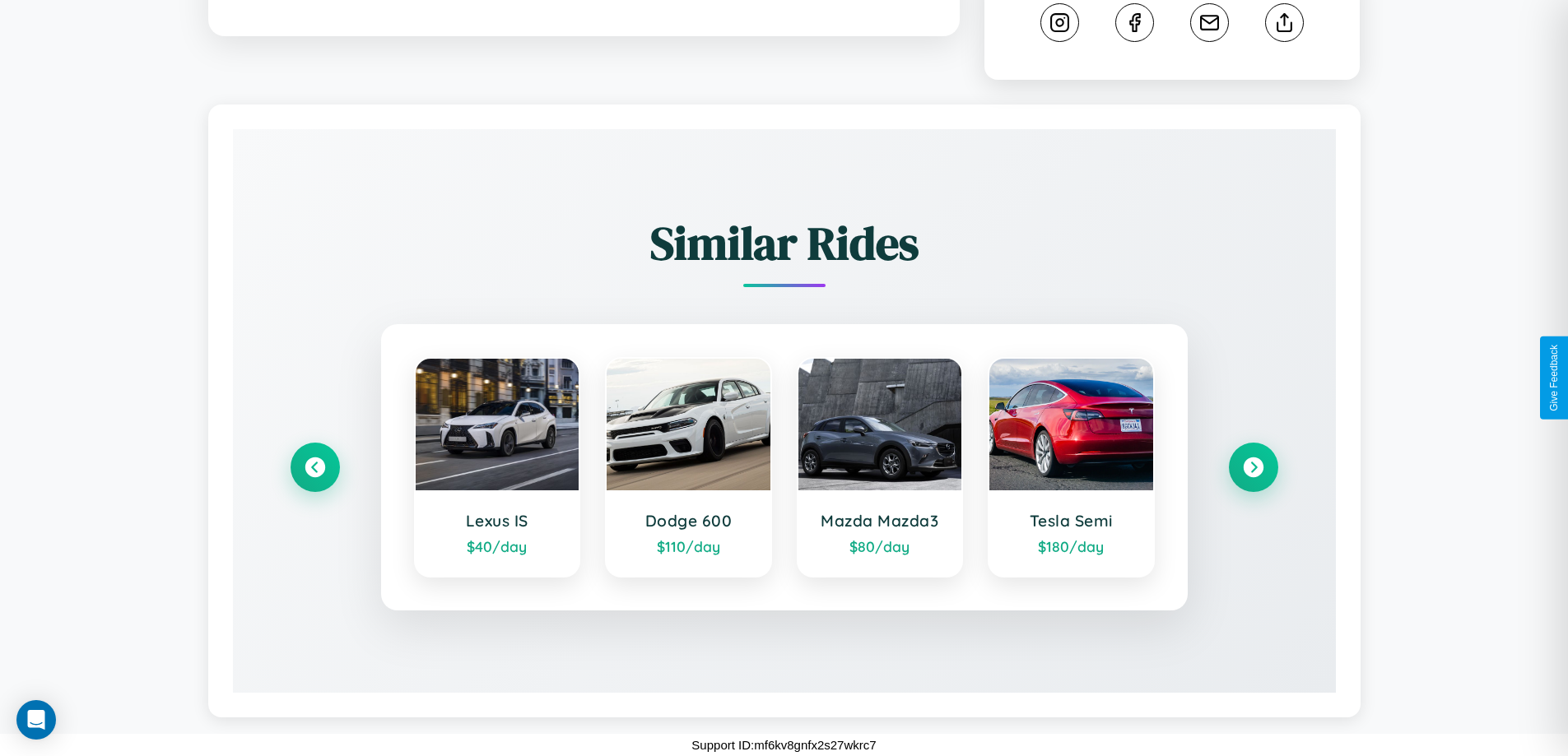
scroll to position [913, 0]
click at [1253, 467] on icon at bounding box center [1253, 467] width 22 height 22
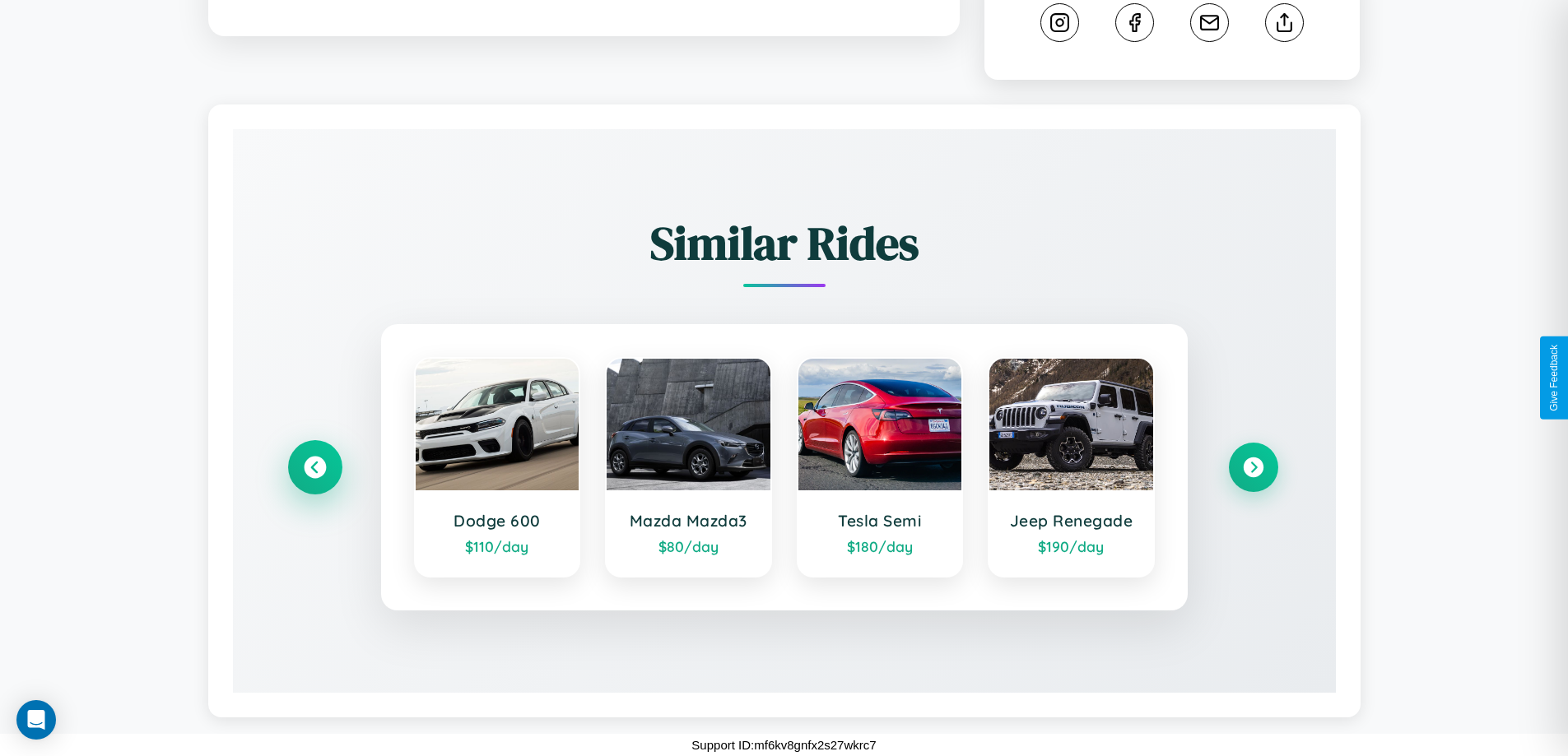
click at [314, 467] on icon at bounding box center [314, 467] width 22 height 22
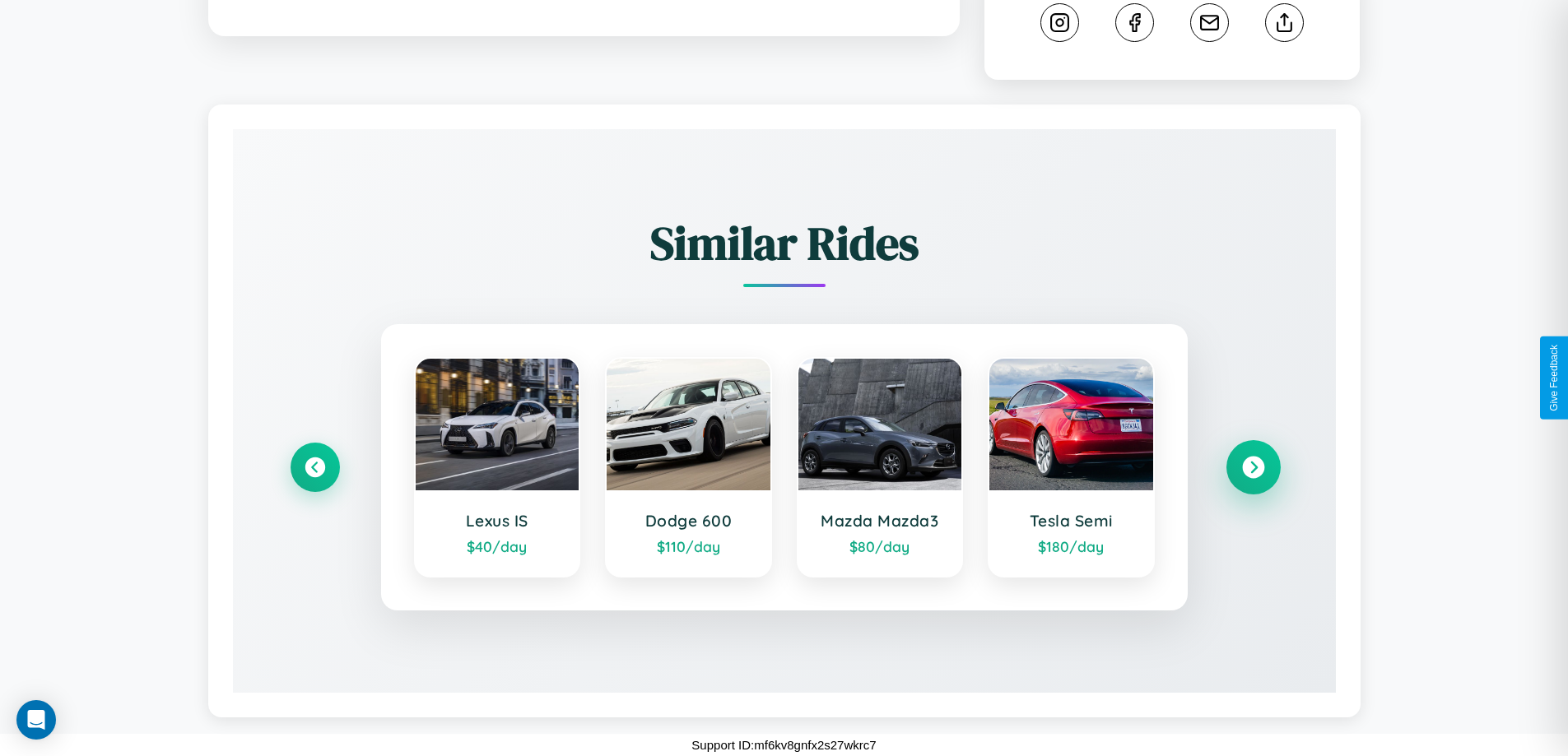
click at [1253, 467] on icon at bounding box center [1253, 467] width 22 height 22
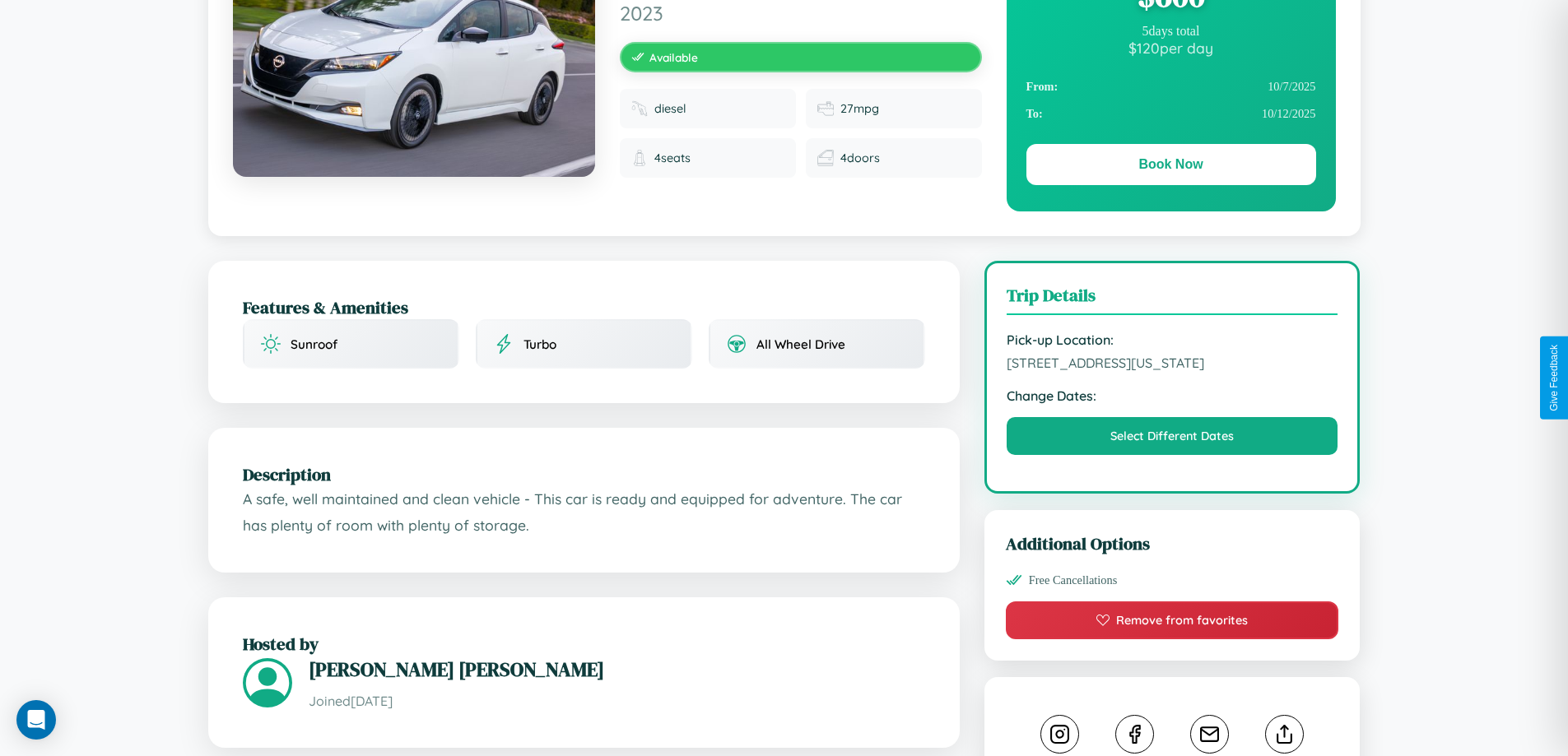
scroll to position [0, 0]
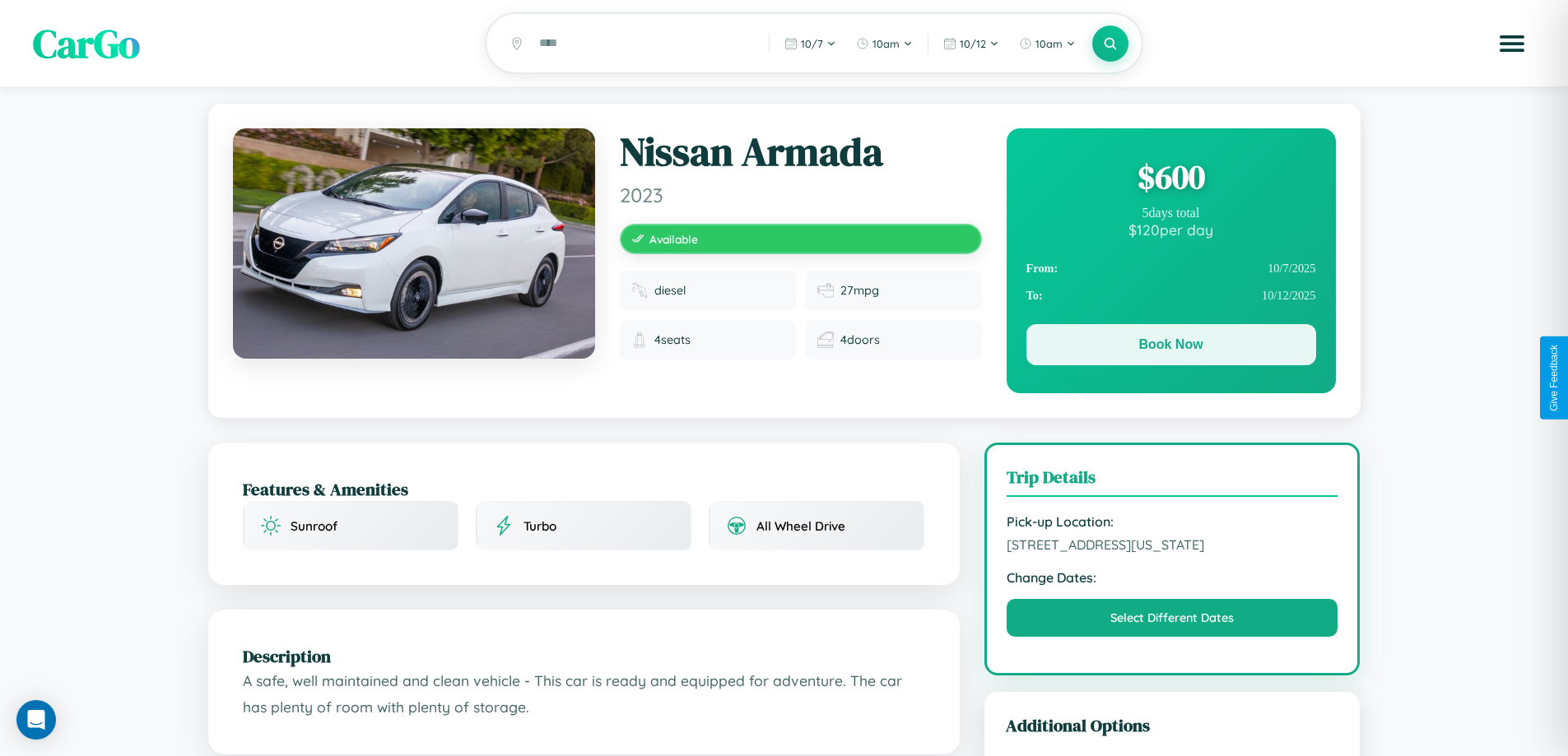
click at [1171, 347] on button "Book Now" at bounding box center [1171, 345] width 290 height 41
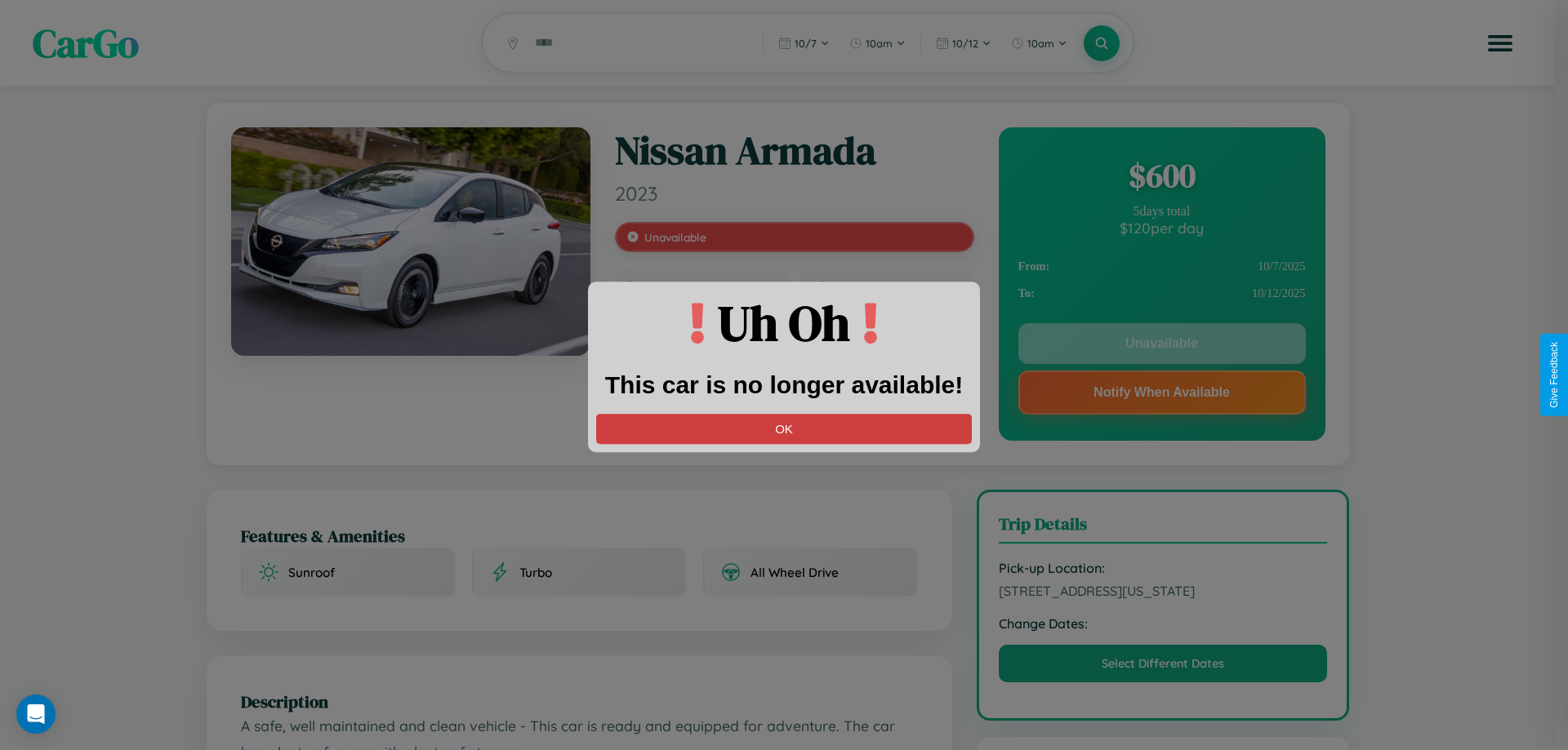
click at [784, 429] on button "OK" at bounding box center [784, 429] width 376 height 30
